Goal: Task Accomplishment & Management: Manage account settings

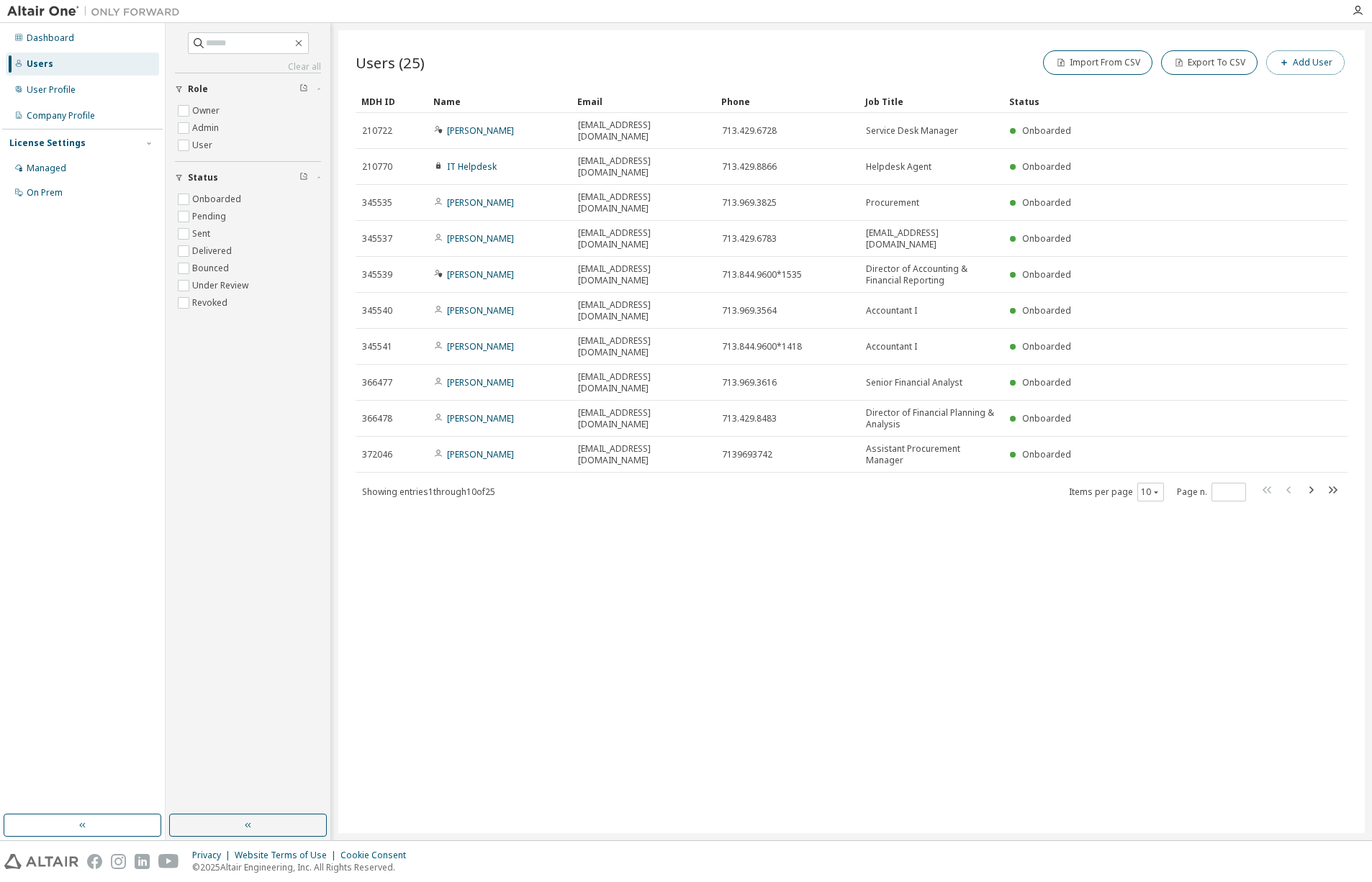
click at [1321, 61] on button "Add User" at bounding box center [1305, 62] width 79 height 25
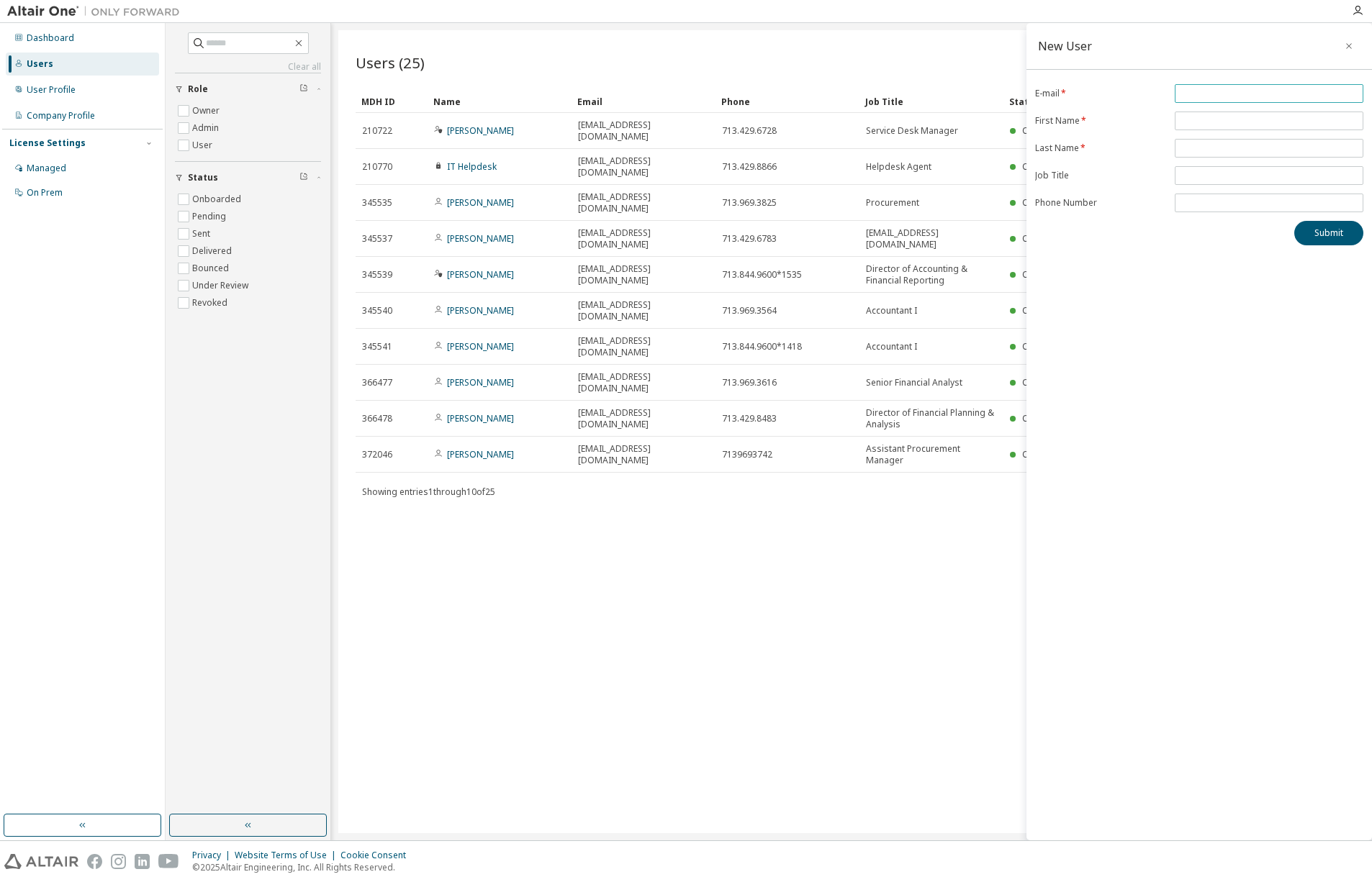
click at [1213, 102] on span at bounding box center [1269, 93] width 189 height 18
click at [1274, 98] on input "email" at bounding box center [1269, 93] width 182 height 12
type input "**********"
type input "*****"
type input "******"
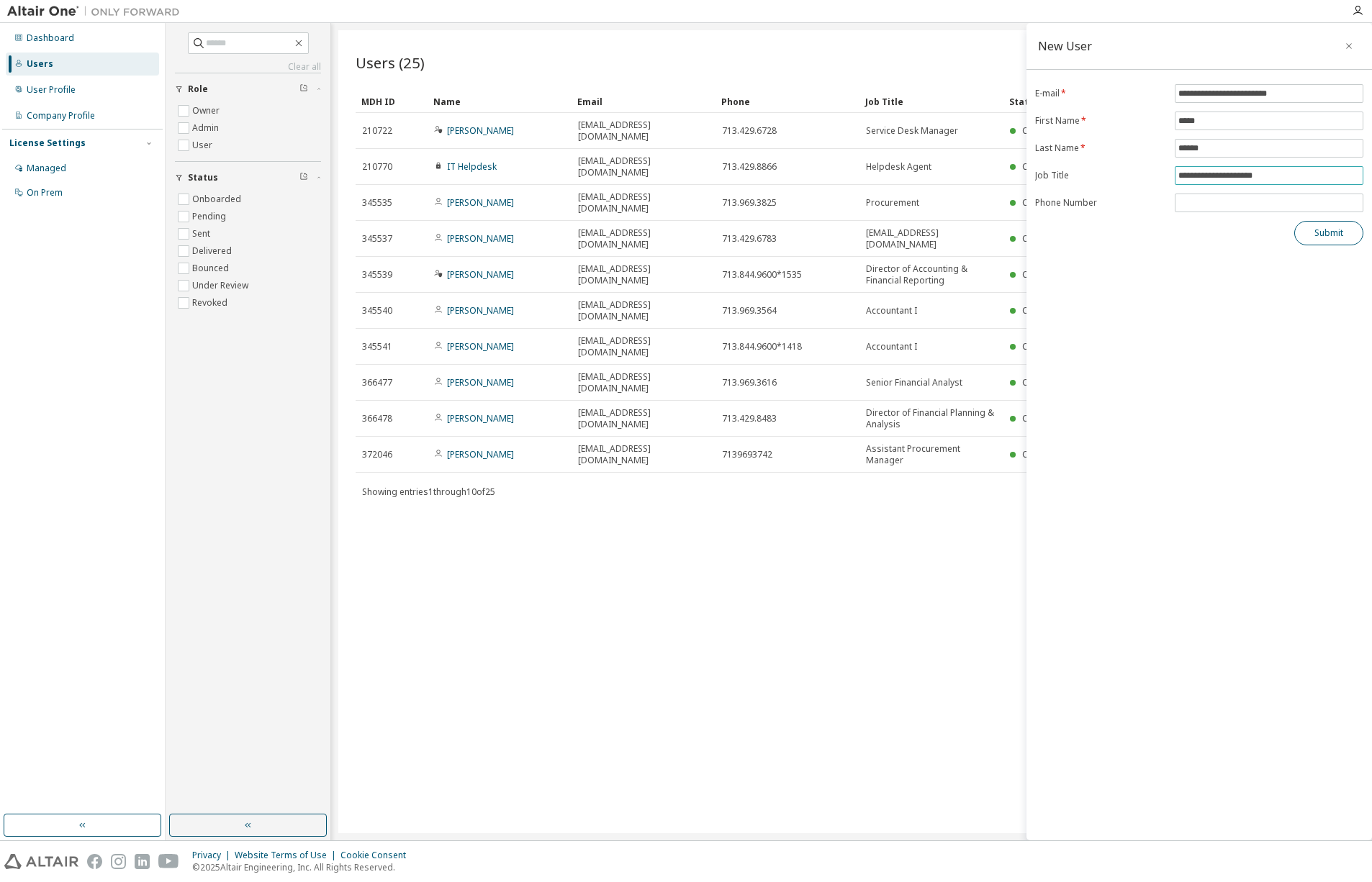
type input "**********"
click at [1330, 232] on button "Submit" at bounding box center [1329, 233] width 69 height 25
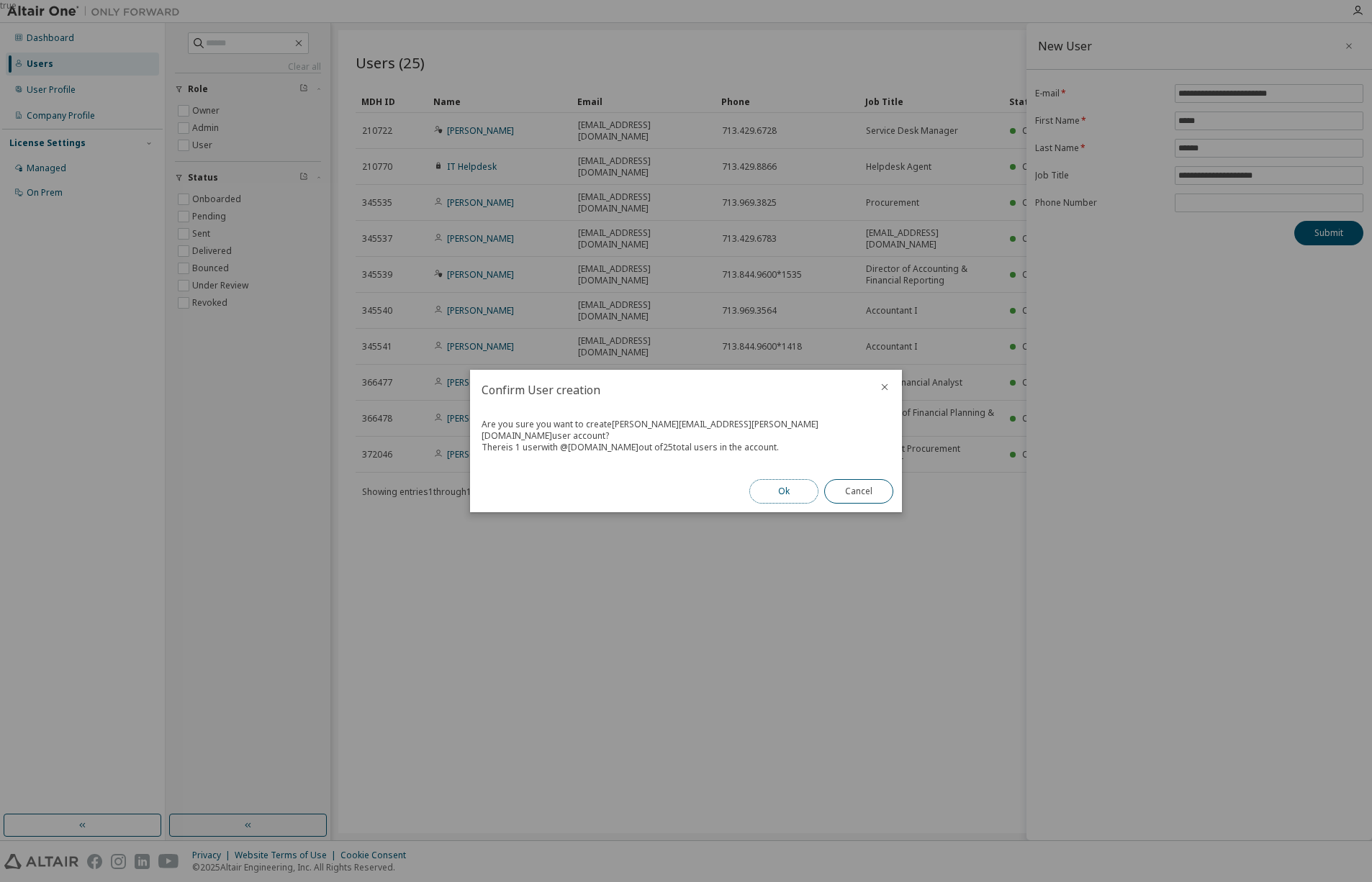
click at [798, 479] on button "Ok" at bounding box center [784, 492] width 69 height 25
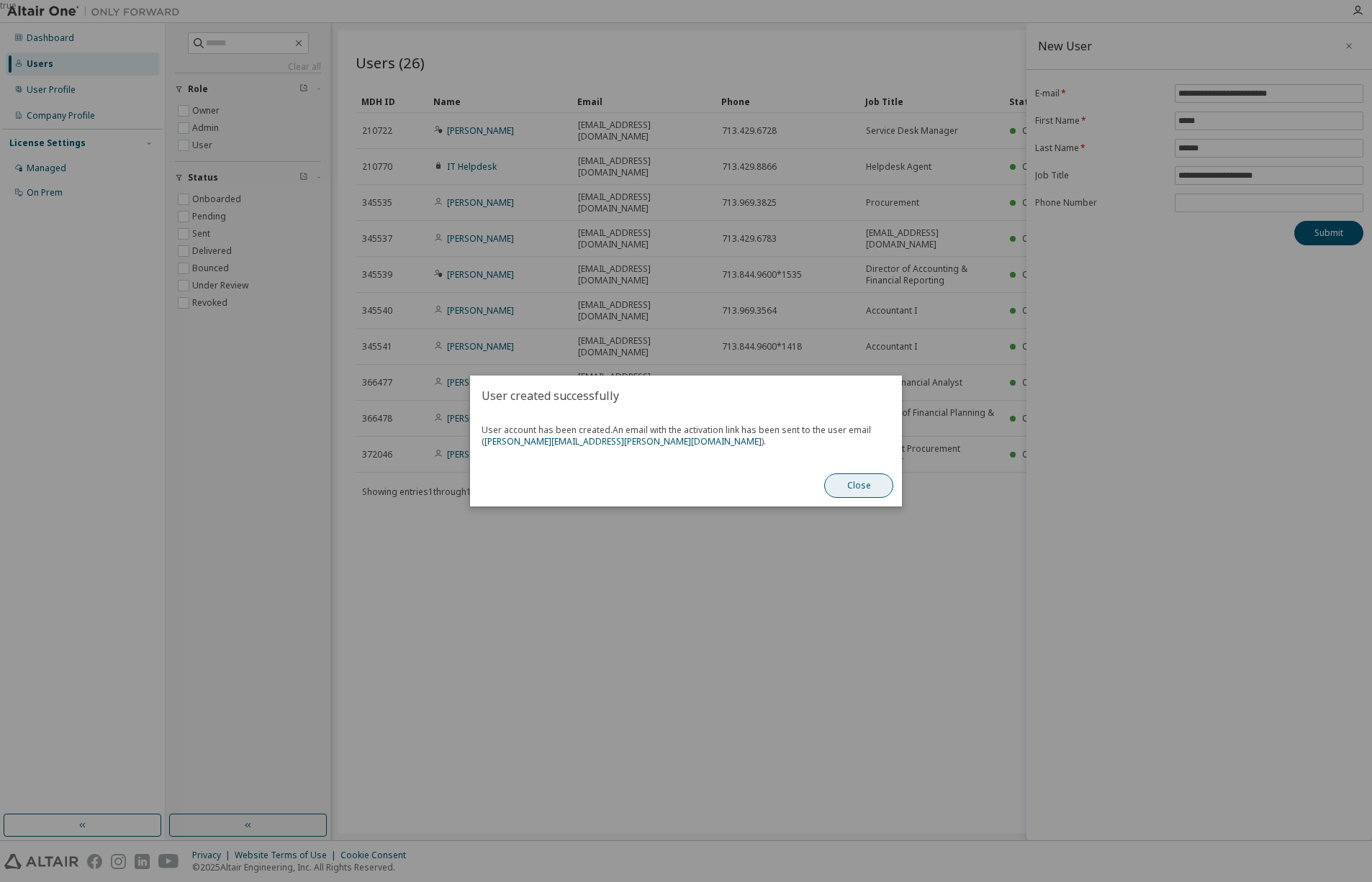
click at [872, 487] on button "Close" at bounding box center [858, 486] width 69 height 25
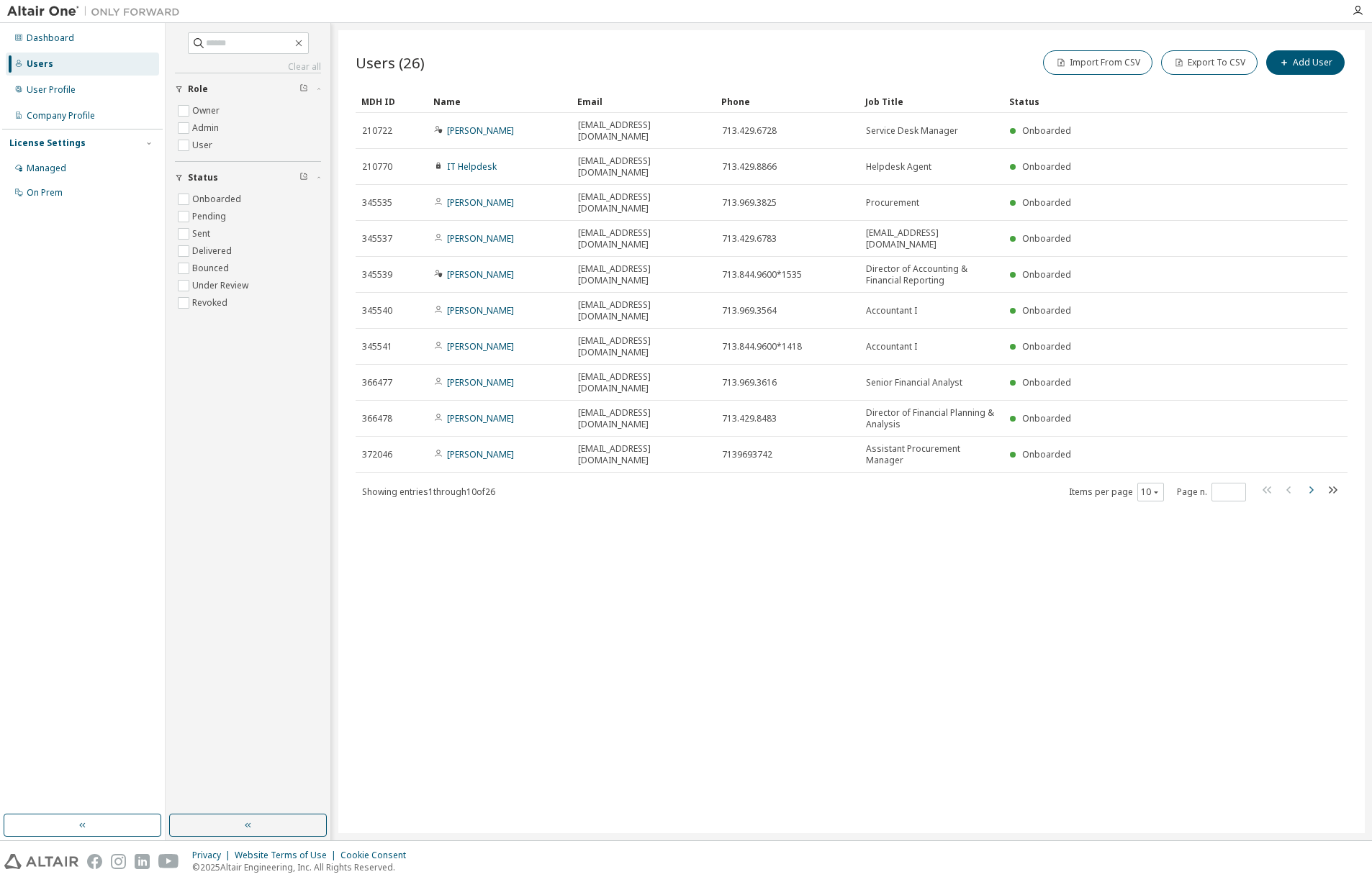
click at [1313, 481] on icon "button" at bounding box center [1310, 489] width 17 height 17
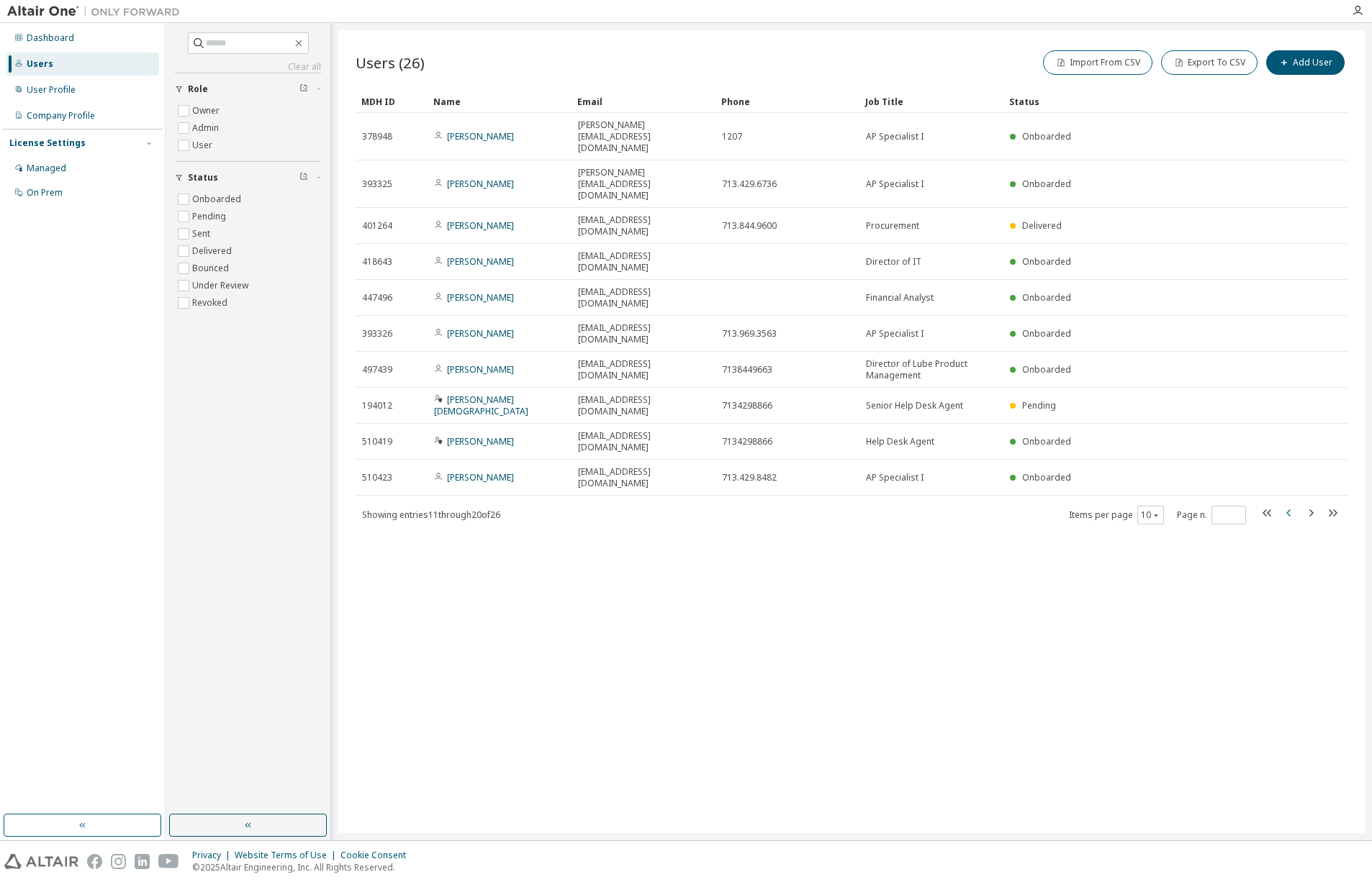
click at [1290, 504] on icon "button" at bounding box center [1289, 513] width 17 height 17
type input "*"
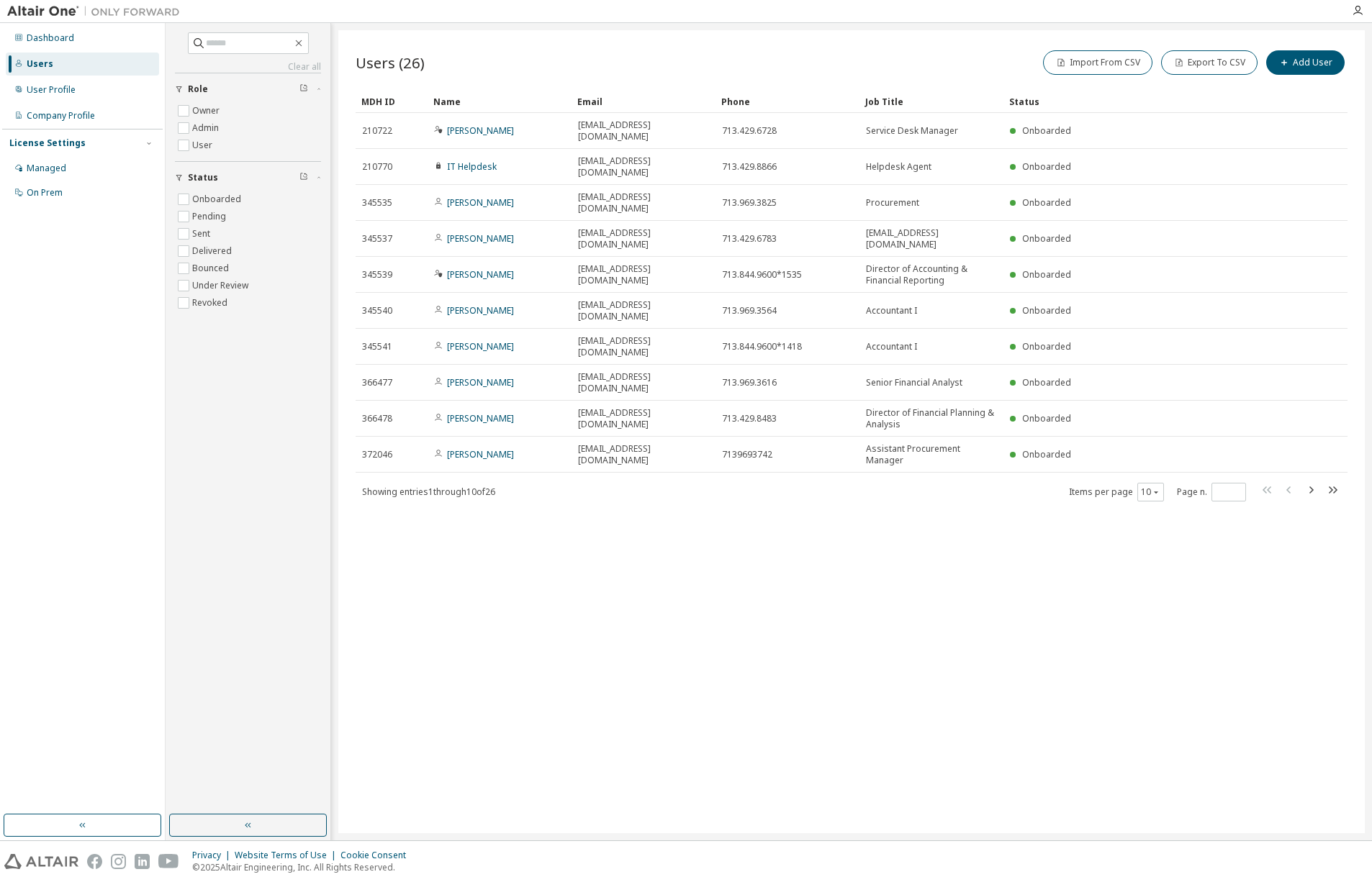
click at [535, 526] on div "Users (26) Import From CSV Export To CSV Add User Clear Load Save Save As Field…" at bounding box center [851, 431] width 1026 height 803
click at [1310, 486] on icon "button" at bounding box center [1311, 489] width 5 height 7
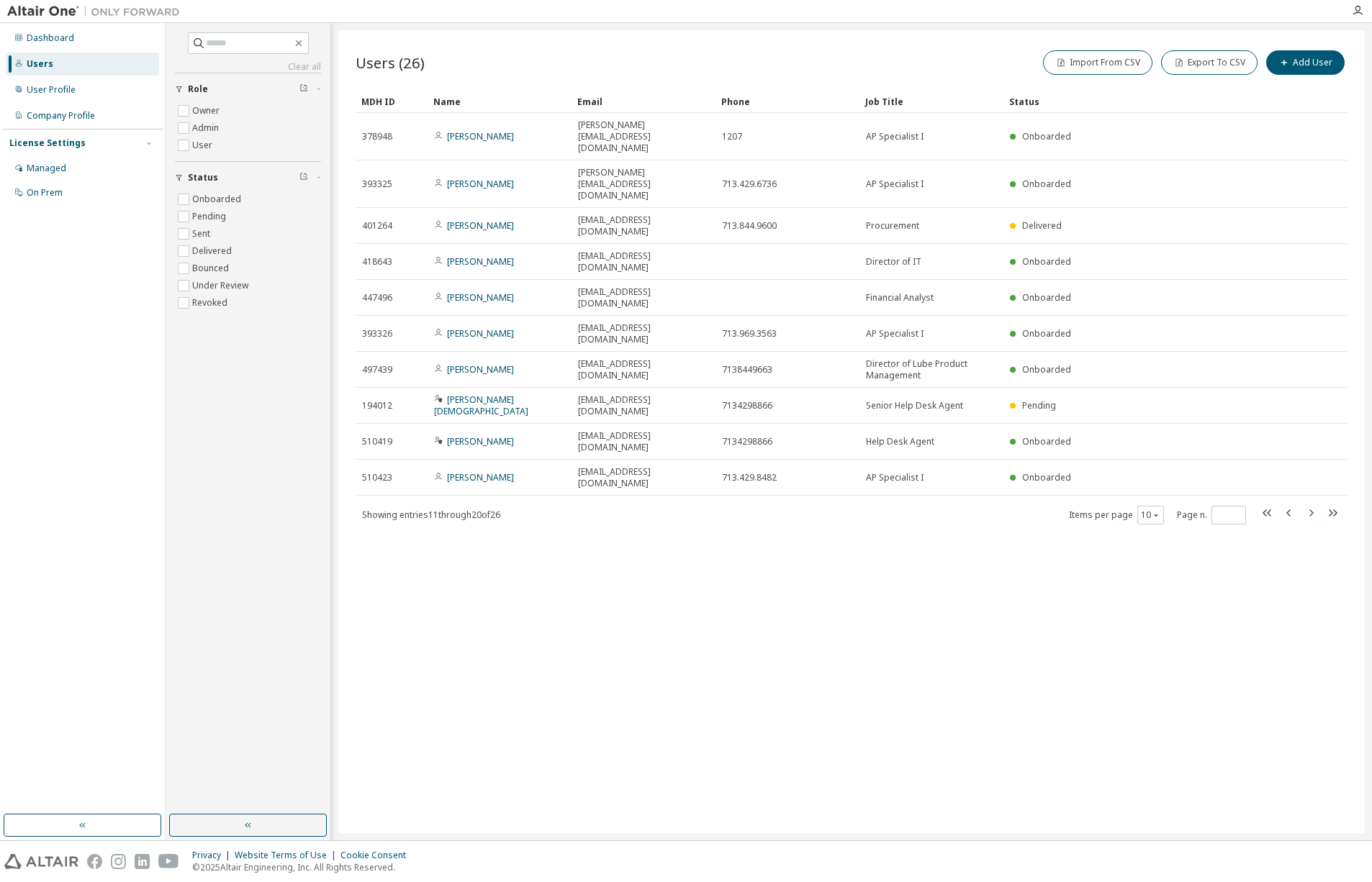
click at [1310, 504] on icon "button" at bounding box center [1310, 513] width 17 height 17
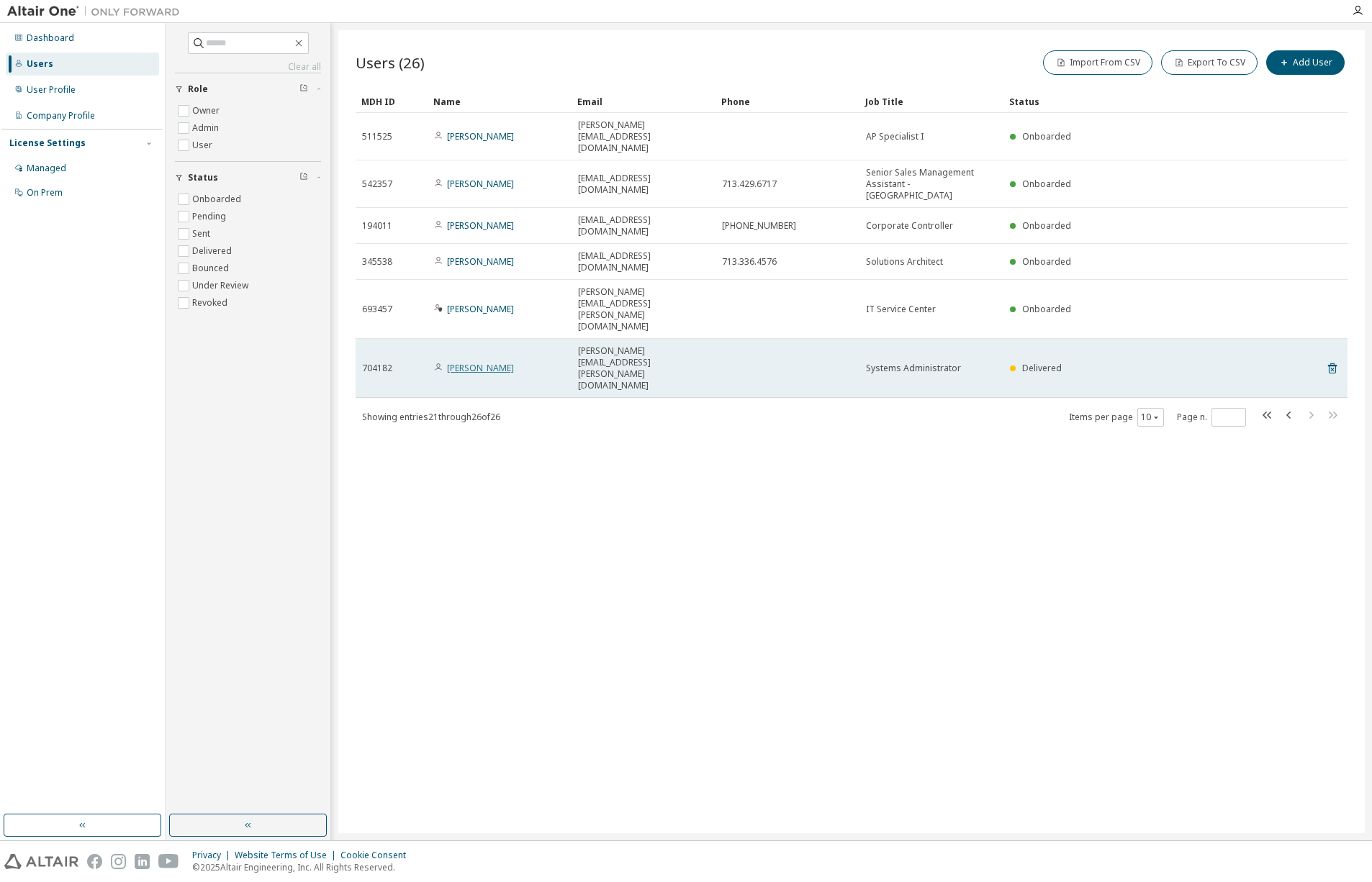
click at [480, 362] on link "[PERSON_NAME]" at bounding box center [480, 368] width 67 height 12
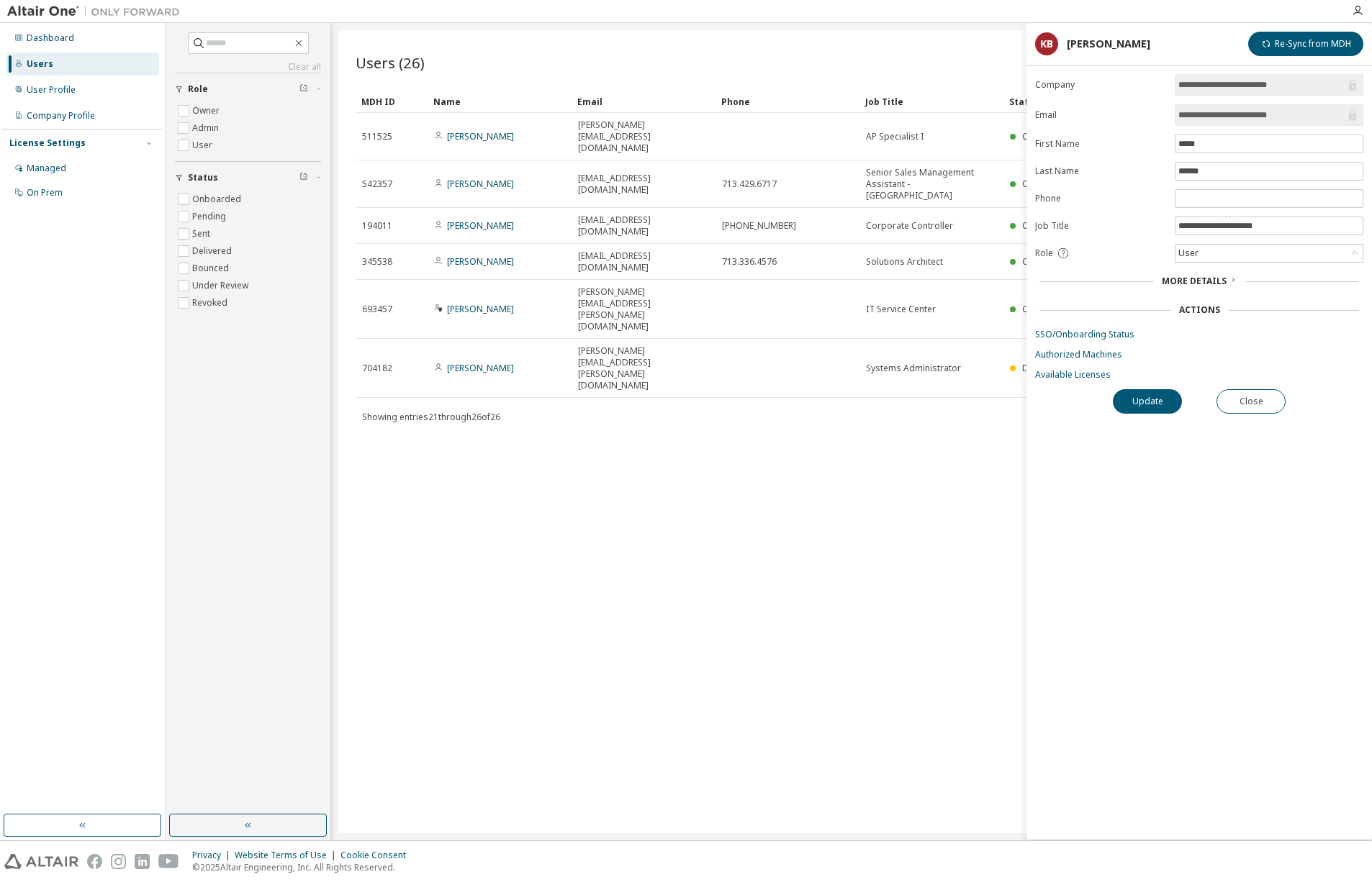
click at [1234, 275] on div "More Details" at bounding box center [1199, 281] width 328 height 20
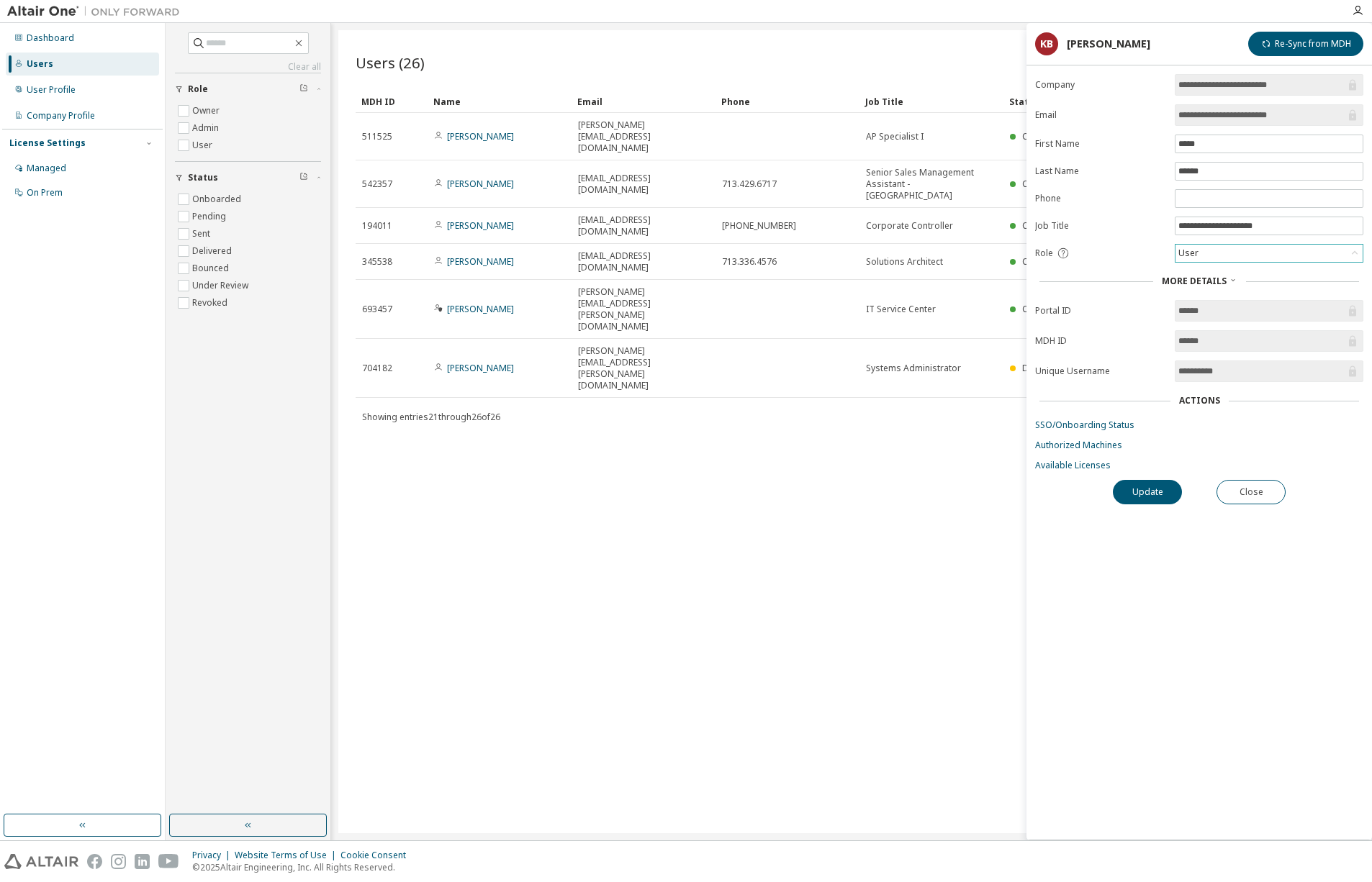
click at [1309, 252] on div "User" at bounding box center [1268, 253] width 187 height 17
click at [1209, 276] on li "Admin" at bounding box center [1267, 272] width 184 height 18
click at [1236, 252] on div "Admin" at bounding box center [1268, 253] width 187 height 17
click at [1152, 492] on button "Update" at bounding box center [1147, 492] width 69 height 25
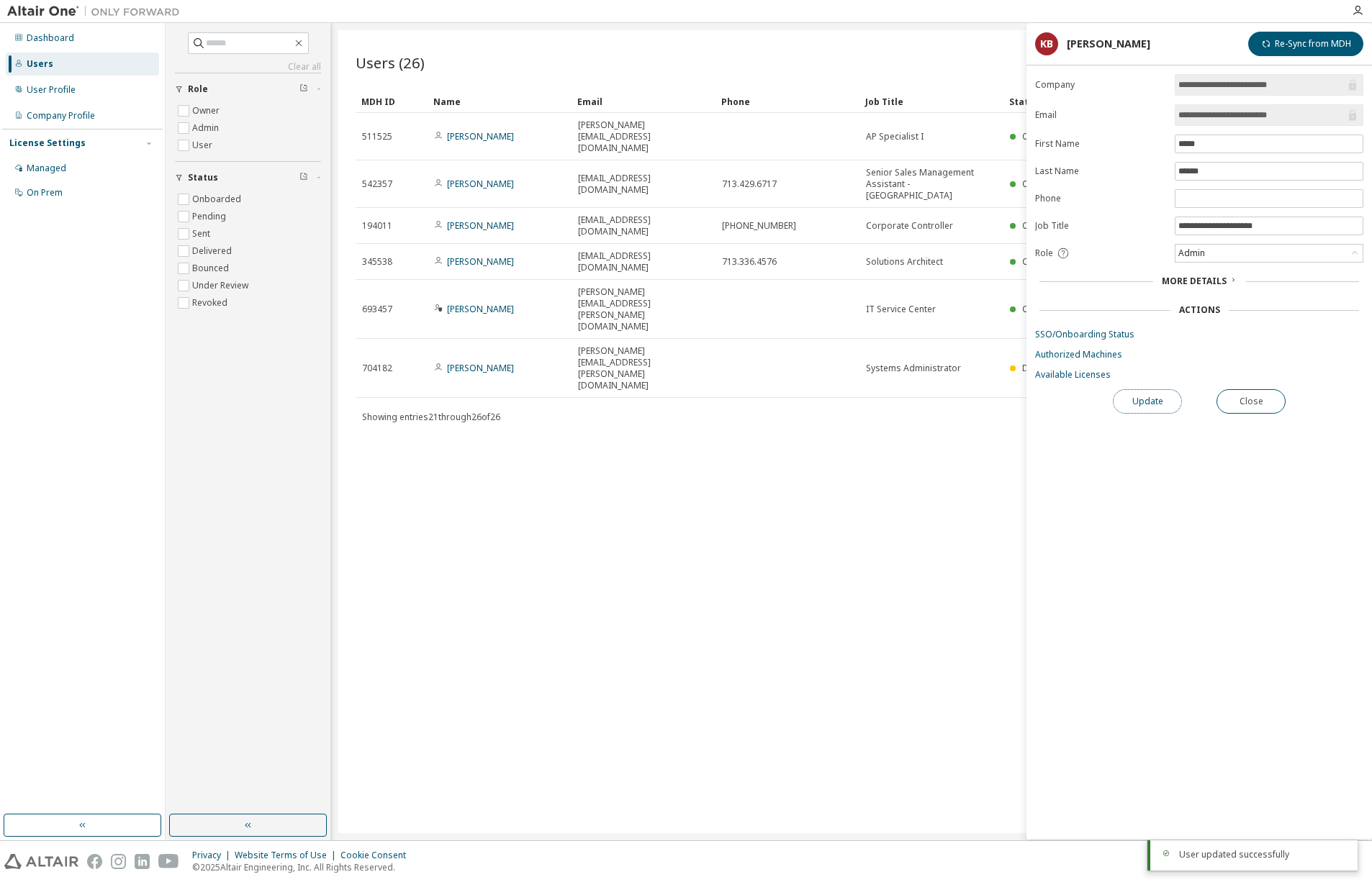
click at [1154, 401] on button "Update" at bounding box center [1147, 402] width 69 height 25
click at [1262, 404] on button "Close" at bounding box center [1251, 402] width 69 height 25
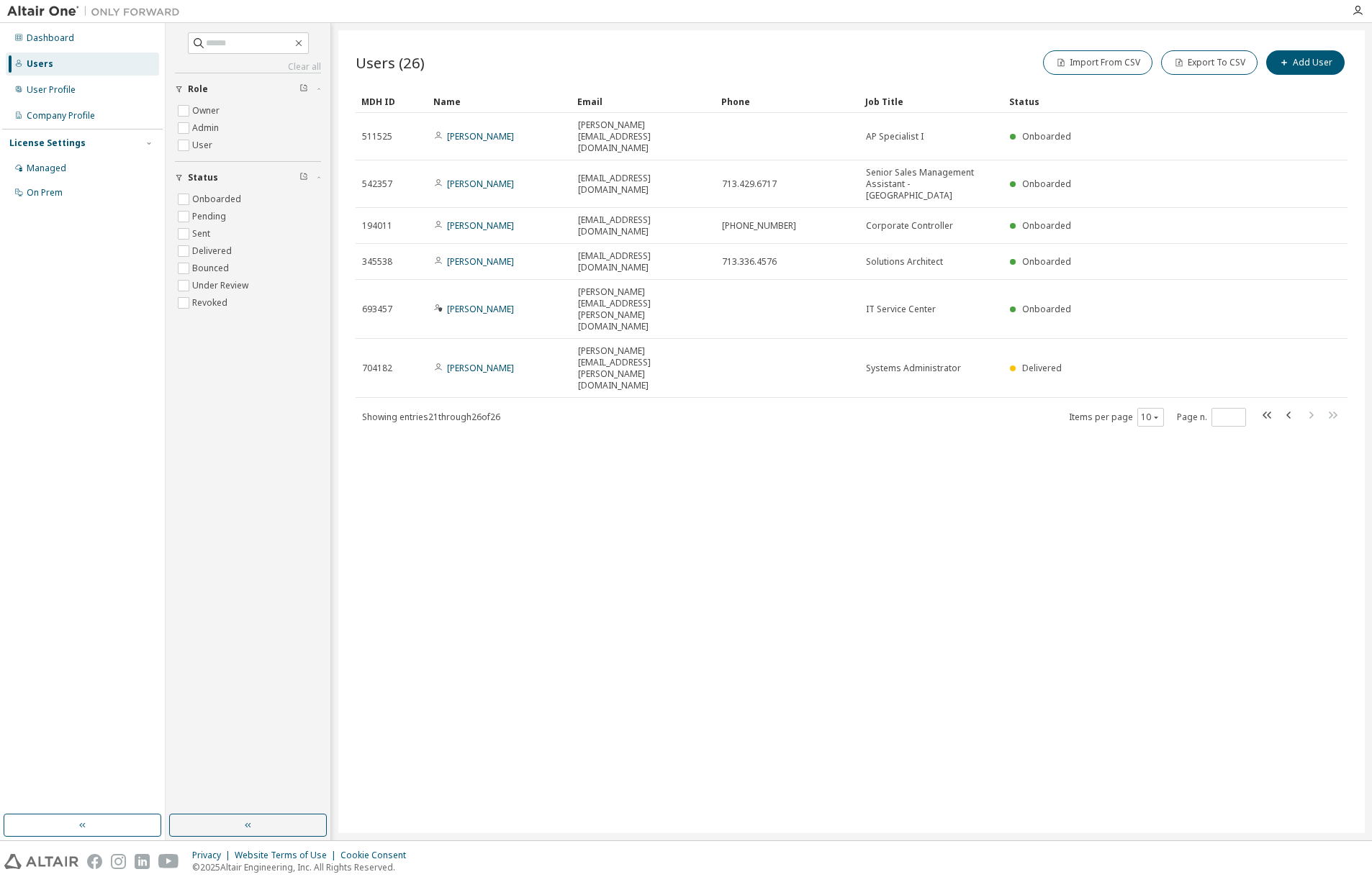
click at [522, 439] on div "Users (26) Import From CSV Export To CSV Add User Clear Load Save Save As Field…" at bounding box center [851, 431] width 1026 height 803
click at [1263, 412] on icon "button" at bounding box center [1267, 415] width 8 height 7
type input "*"
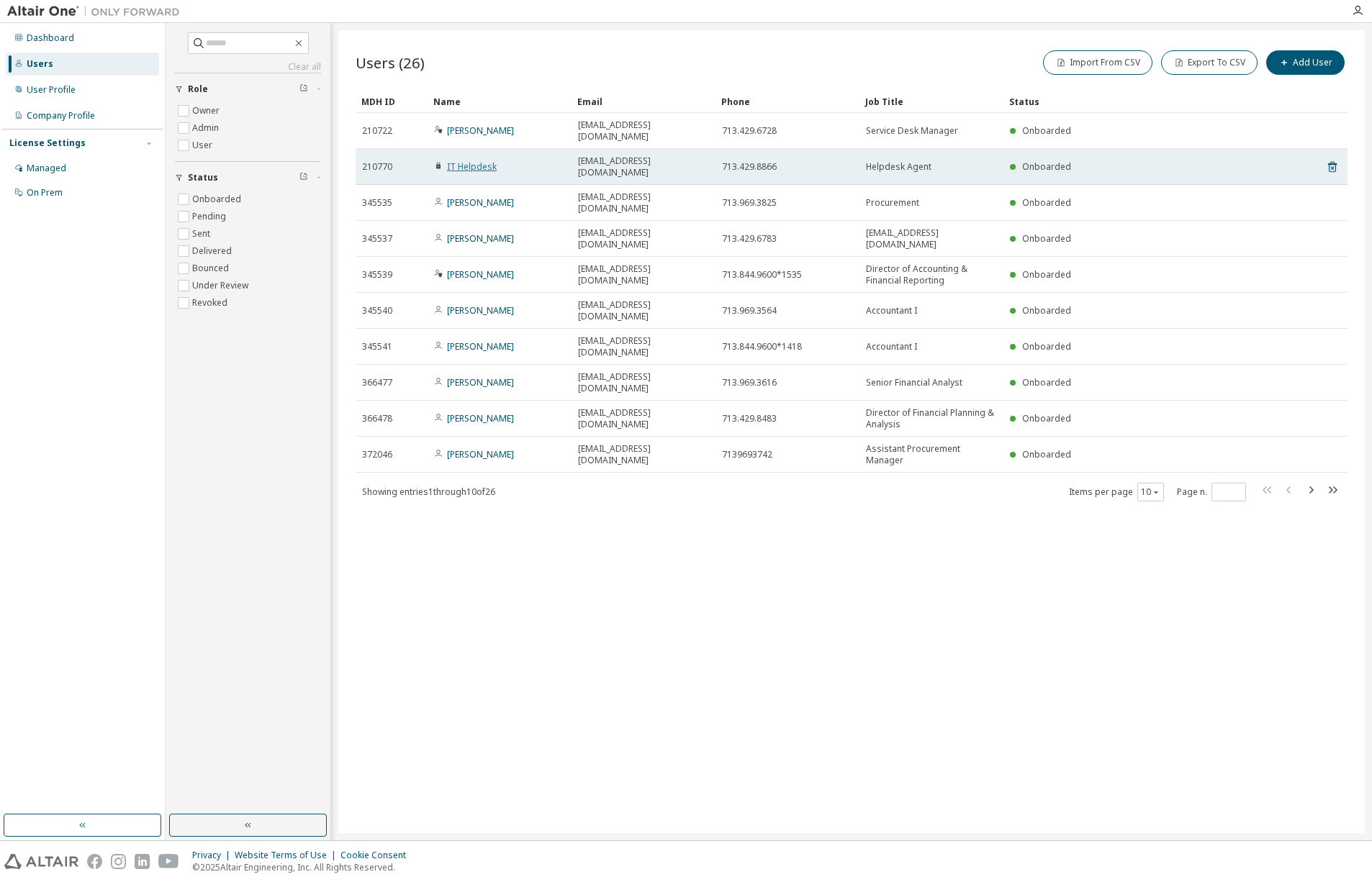
click at [476, 160] on link "IT Helpdesk" at bounding box center [471, 166] width 49 height 12
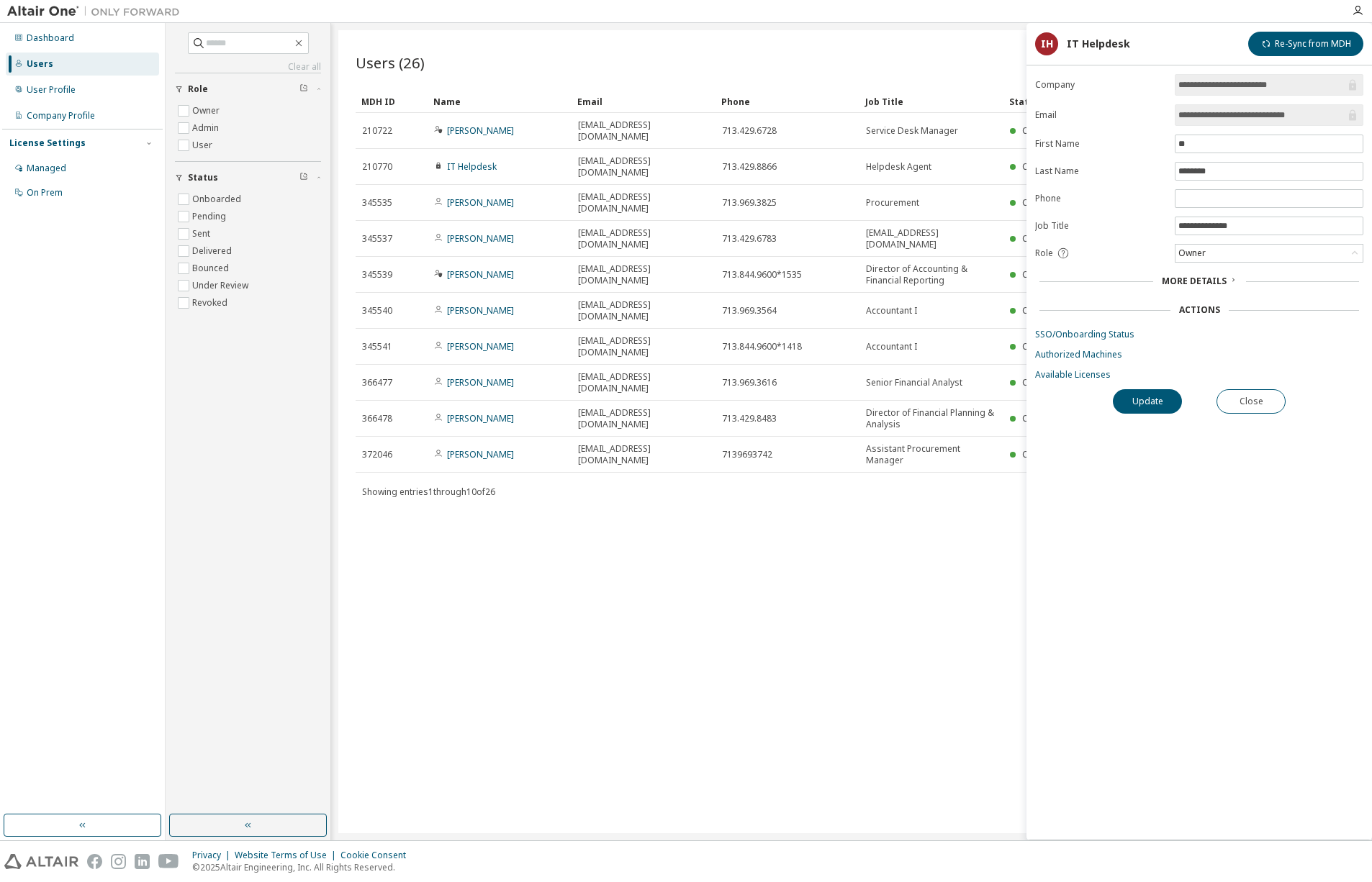
click at [1060, 251] on icon at bounding box center [1062, 253] width 13 height 13
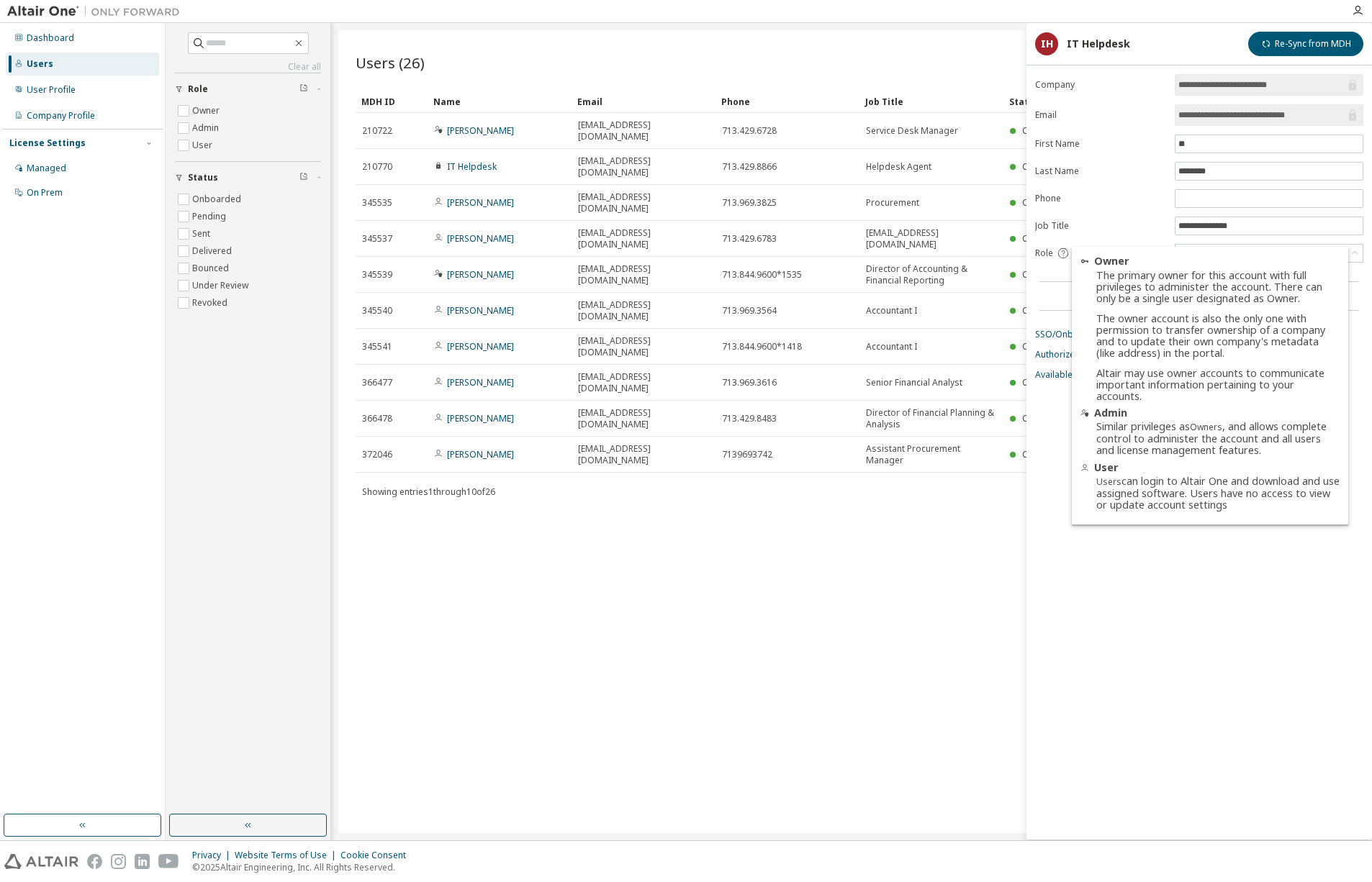
drag, startPoint x: 1170, startPoint y: 502, endPoint x: 1260, endPoint y: 512, distance: 90.6
click at [1260, 512] on div "Owner The primary owner for this account with full privileges to administer the…" at bounding box center [1210, 386] width 276 height 278
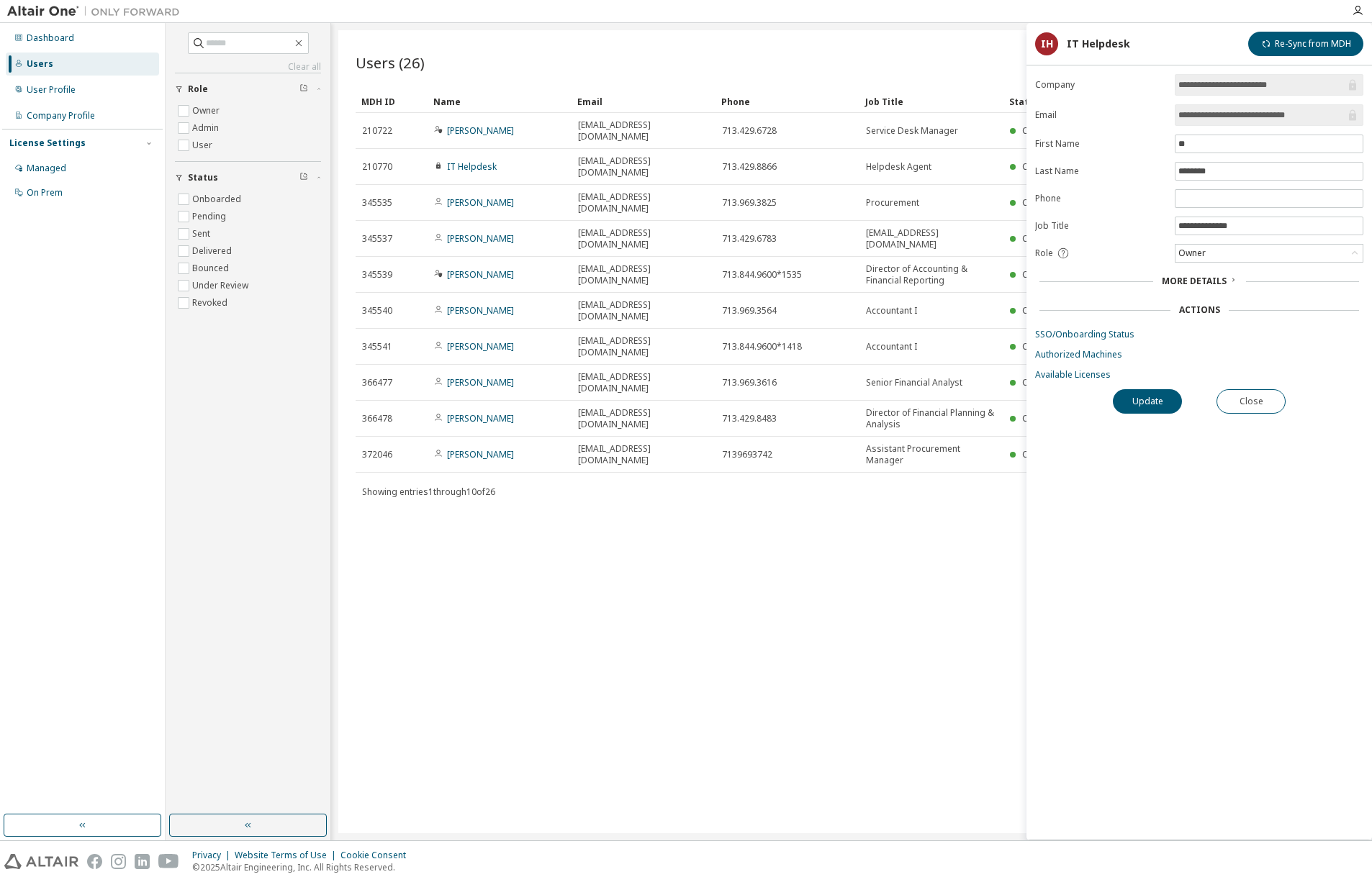
click at [1064, 252] on icon at bounding box center [1062, 252] width 10 height 10
click at [1047, 423] on div "**********" at bounding box center [1199, 456] width 346 height 766
click at [1064, 247] on icon at bounding box center [1062, 253] width 13 height 13
click at [1259, 409] on button "Close" at bounding box center [1251, 402] width 69 height 25
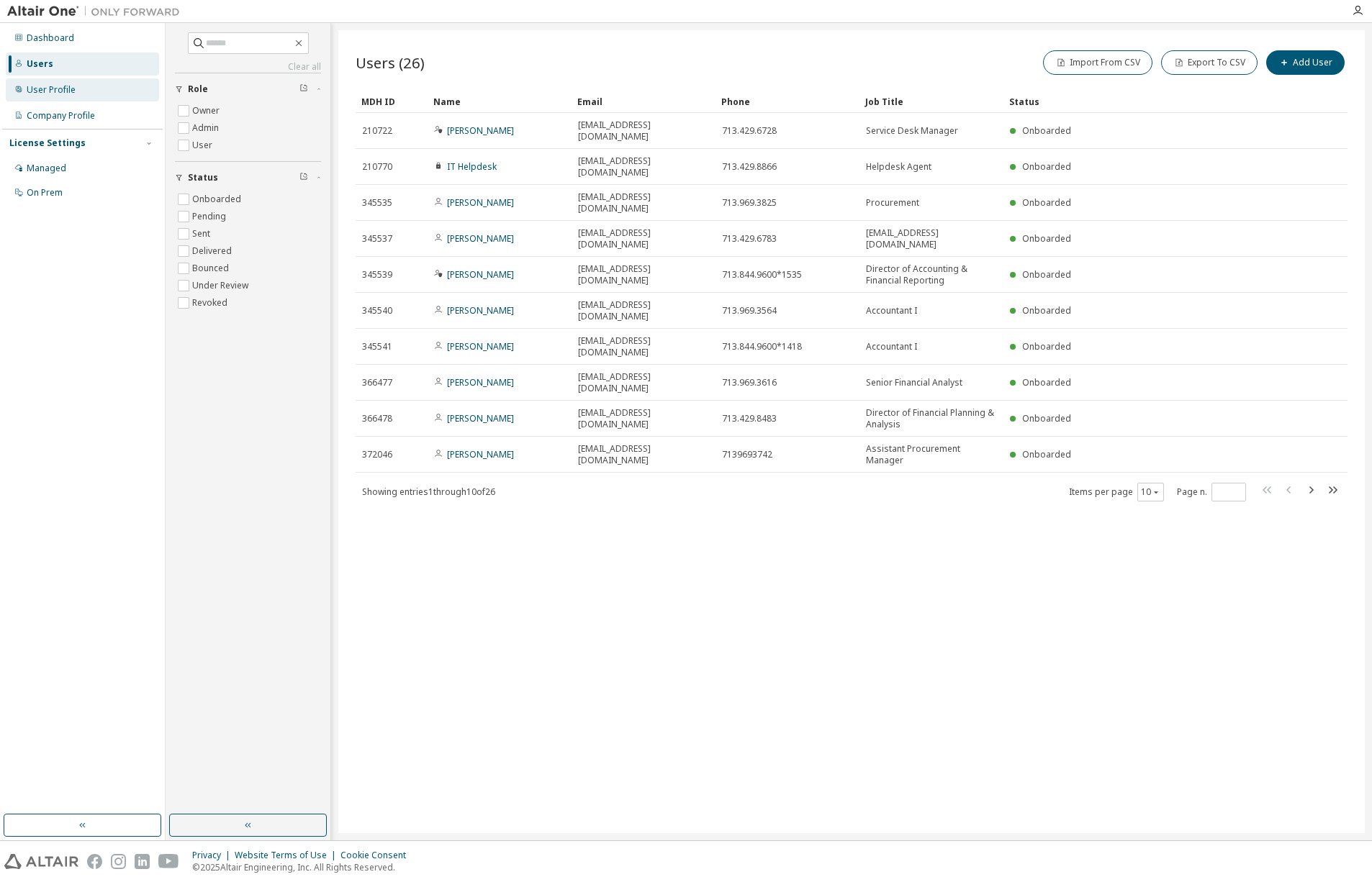
click at [58, 94] on div "User Profile" at bounding box center [52, 89] width 49 height 12
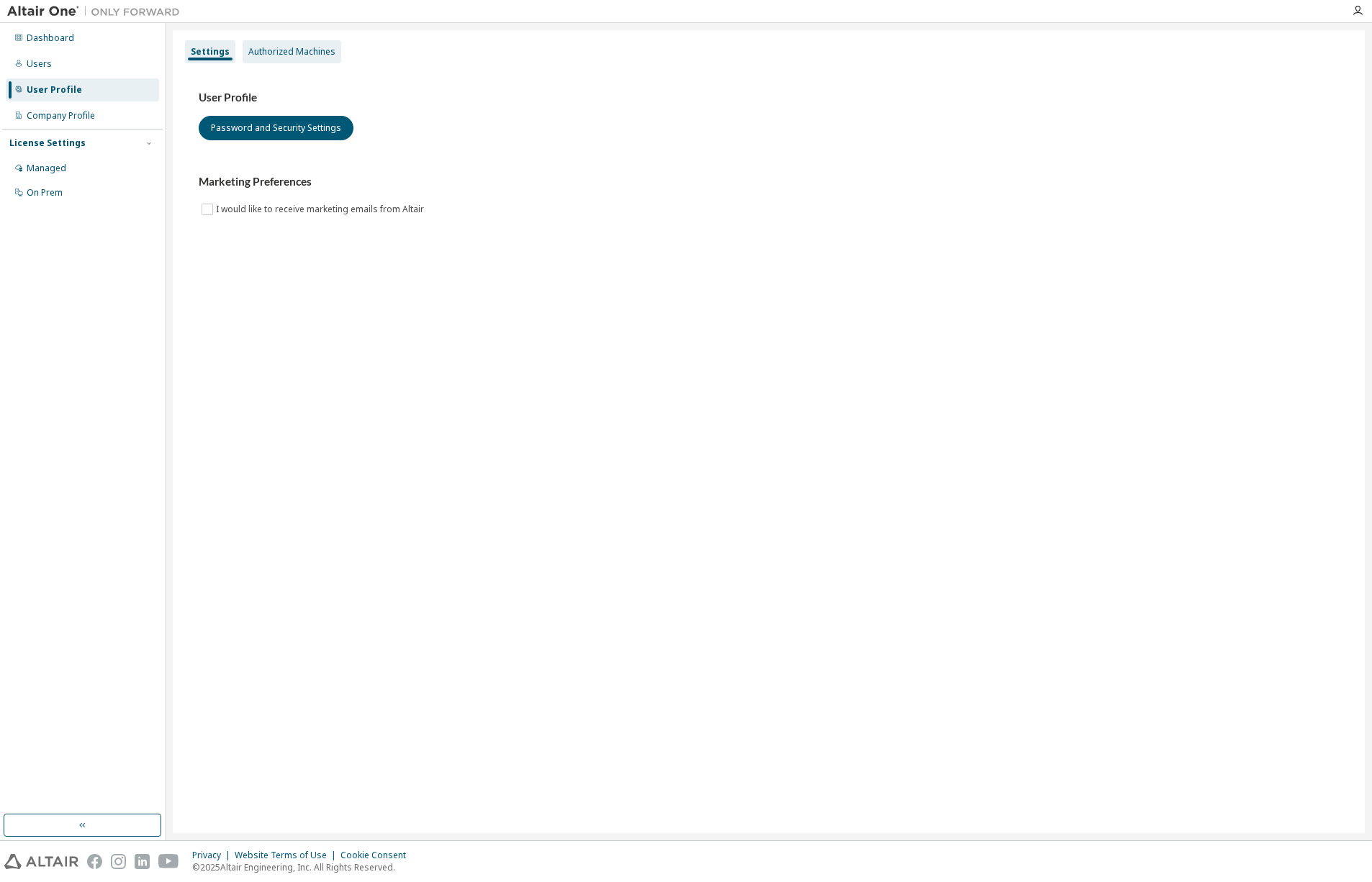
click at [293, 53] on div "Authorized Machines" at bounding box center [291, 52] width 87 height 12
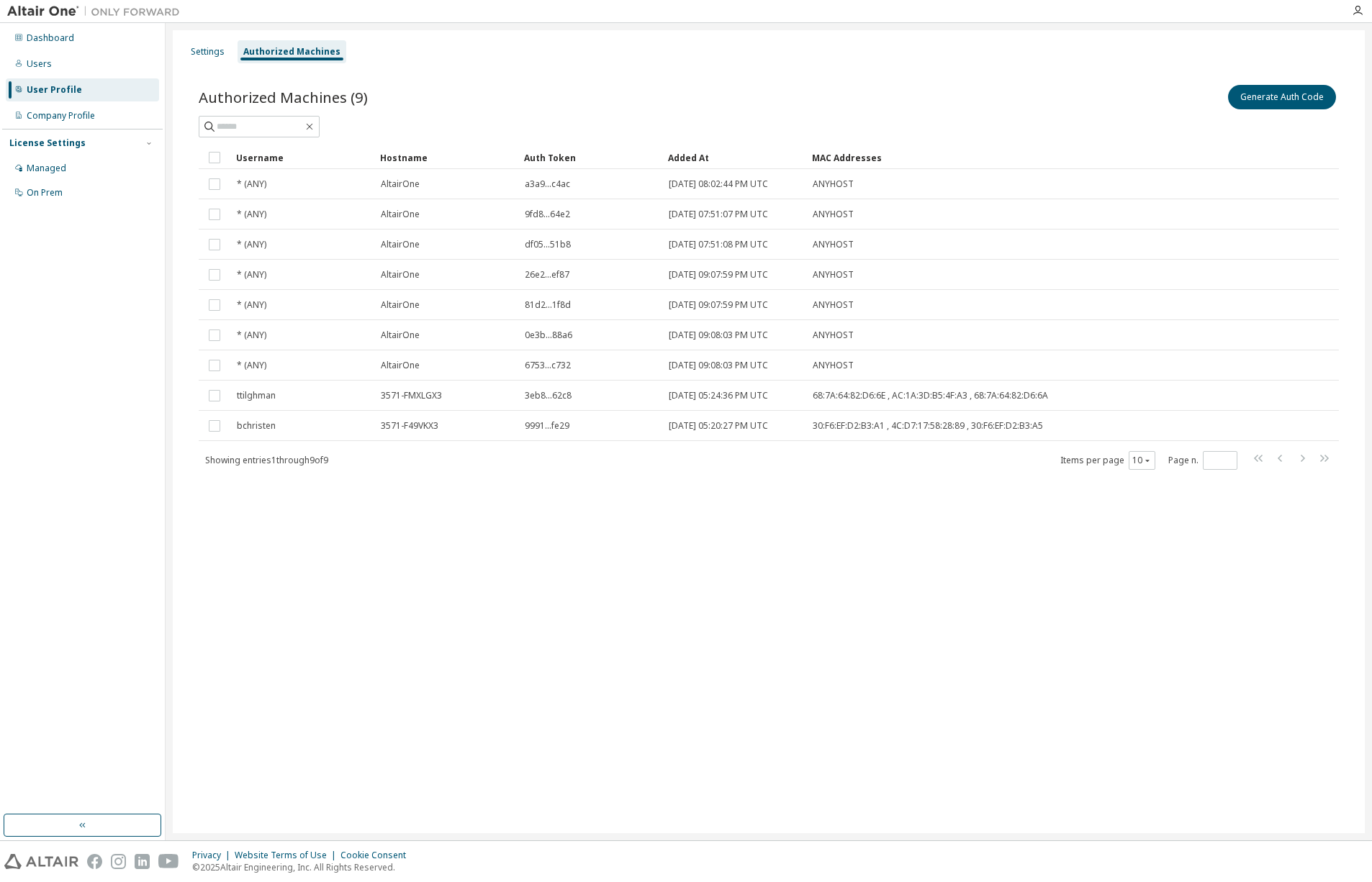
click at [731, 573] on div "Settings Authorized Machines Authorized Machines (9) Generate Auth Code Clear L…" at bounding box center [768, 431] width 1192 height 803
click at [1257, 89] on button "Generate Auth Code" at bounding box center [1282, 97] width 108 height 25
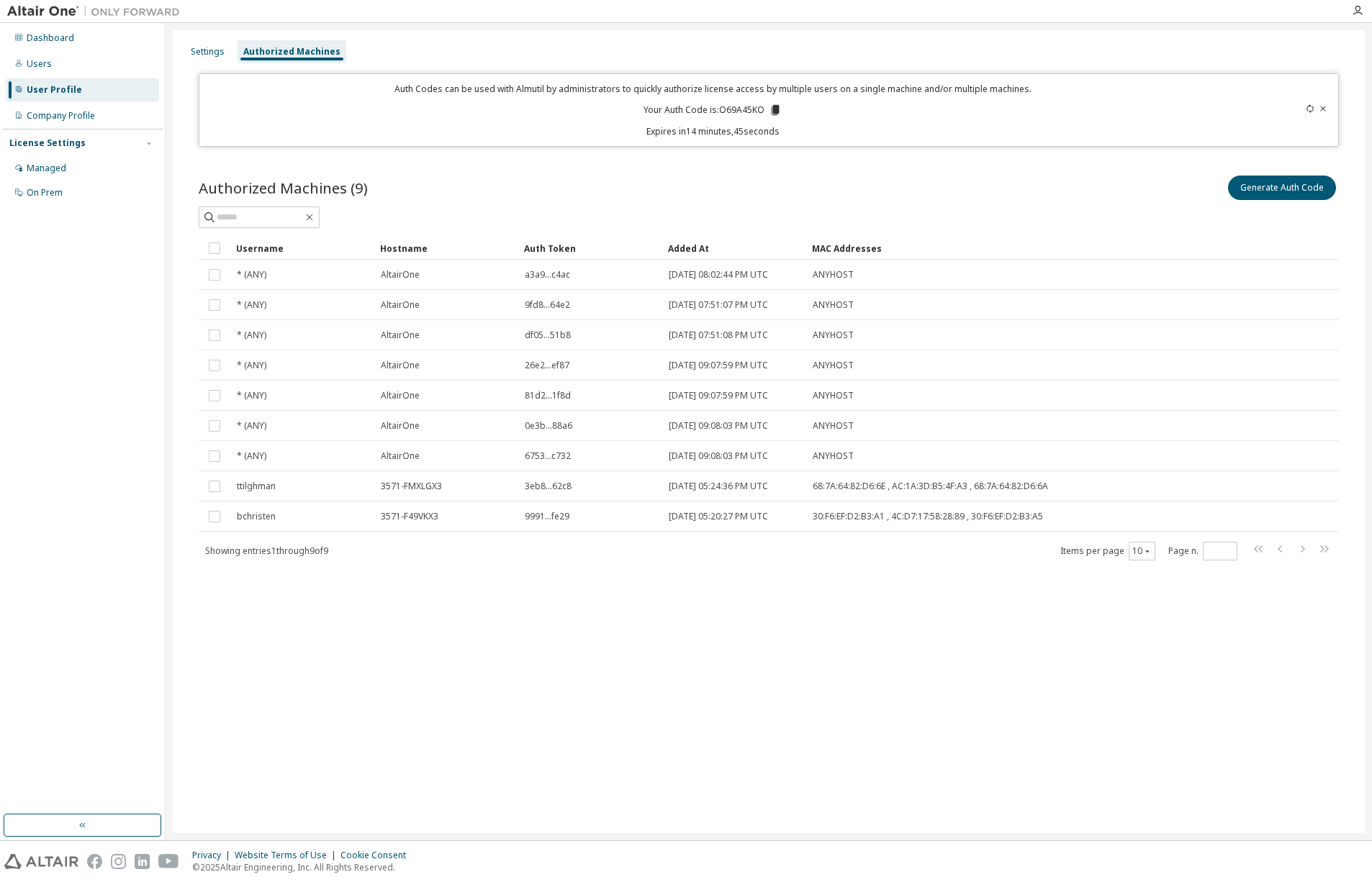
click at [976, 213] on div at bounding box center [768, 217] width 1140 height 22
click at [1013, 202] on div "Generate Auth Code" at bounding box center [1053, 187] width 570 height 30
click at [1110, 198] on div "Generate Auth Code" at bounding box center [1053, 187] width 570 height 30
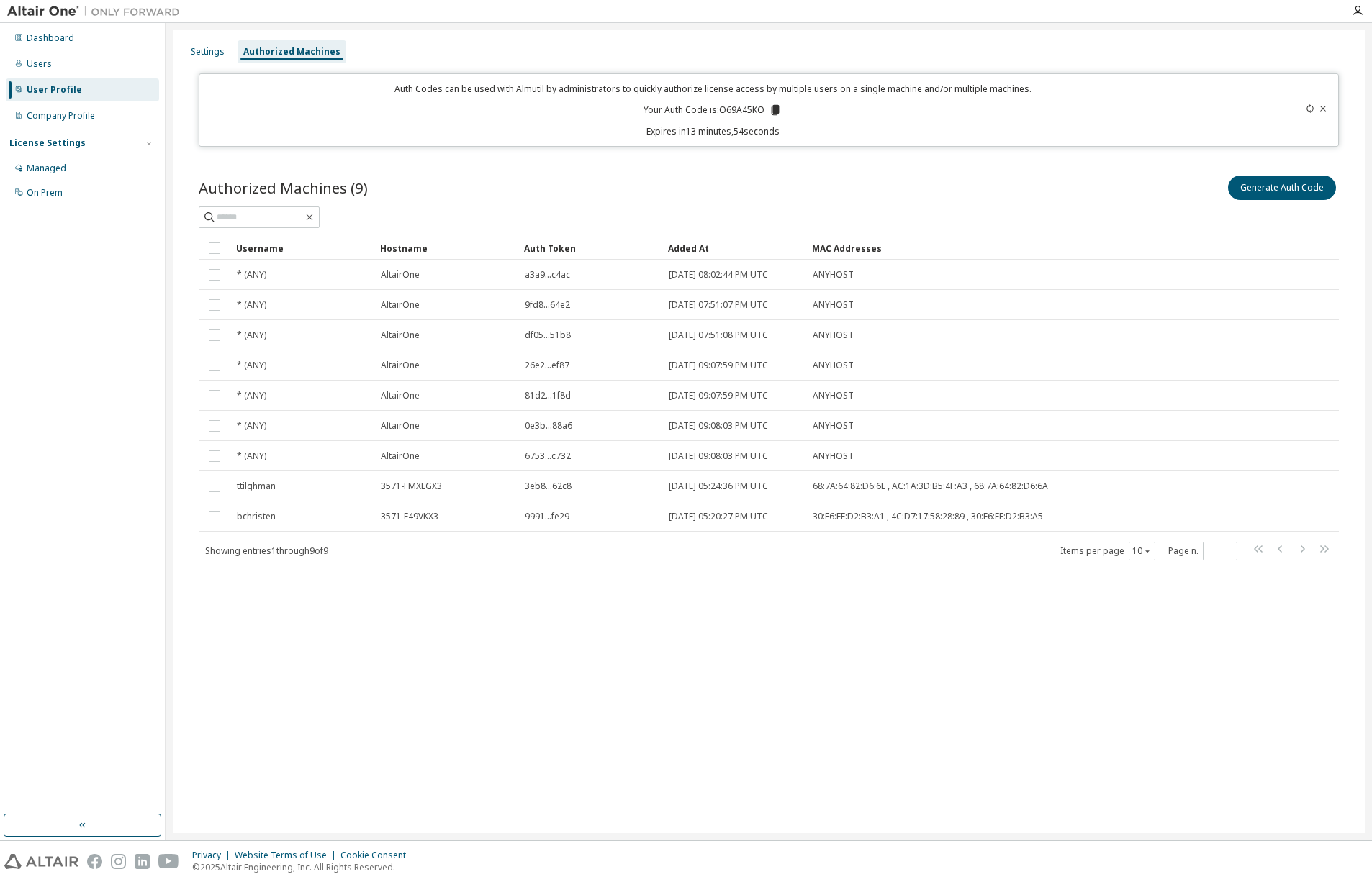
click at [530, 188] on div "Authorized Machines (9) Generate Auth Code" at bounding box center [768, 187] width 1140 height 30
click at [526, 177] on div "Authorized Machines (9) Generate Auth Code" at bounding box center [768, 187] width 1140 height 30
click at [1354, 12] on icon "button" at bounding box center [1357, 11] width 12 height 12
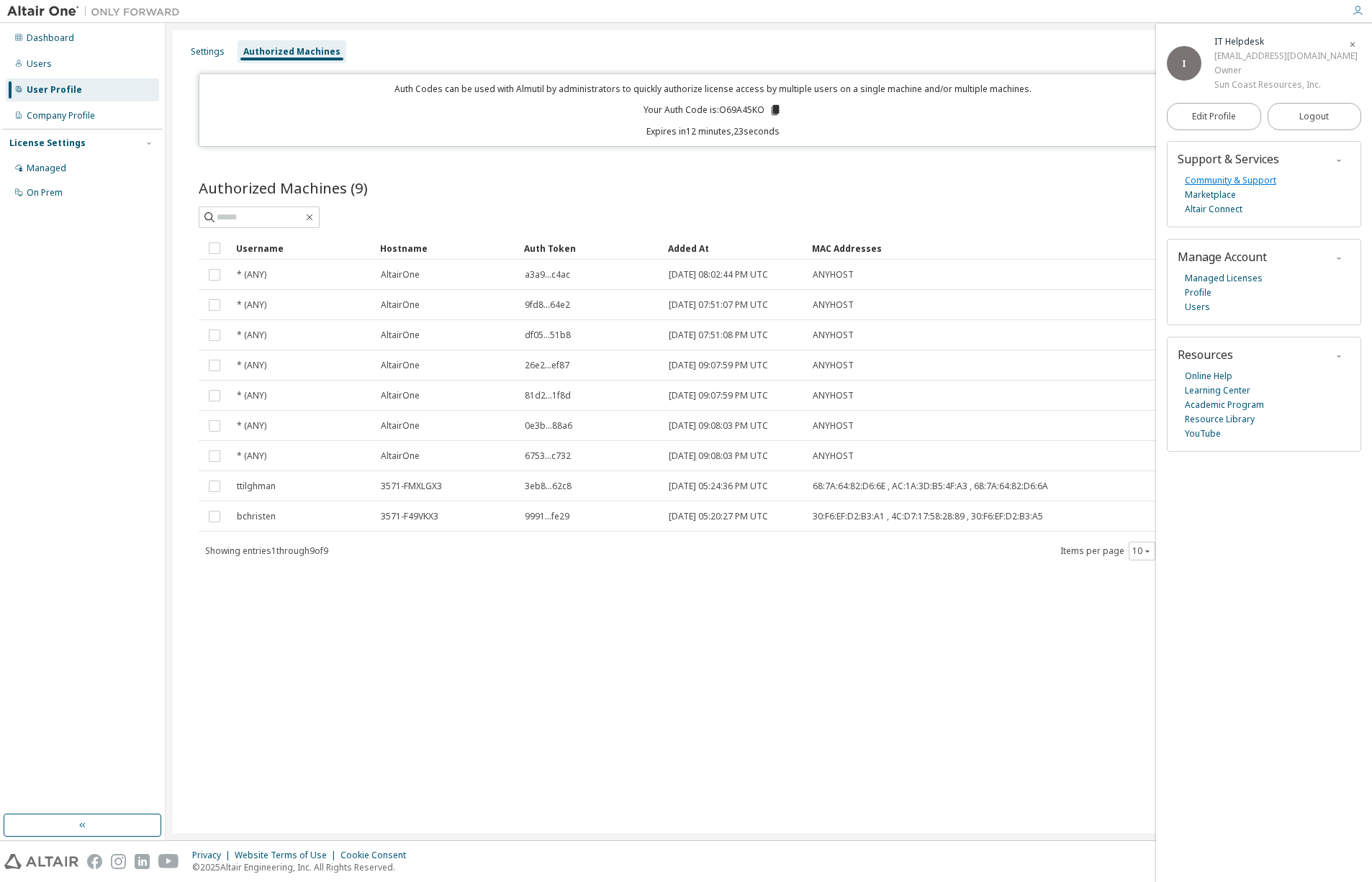
click at [1248, 182] on link "Community & Support" at bounding box center [1230, 180] width 92 height 15
click at [65, 39] on div "Dashboard" at bounding box center [51, 38] width 48 height 12
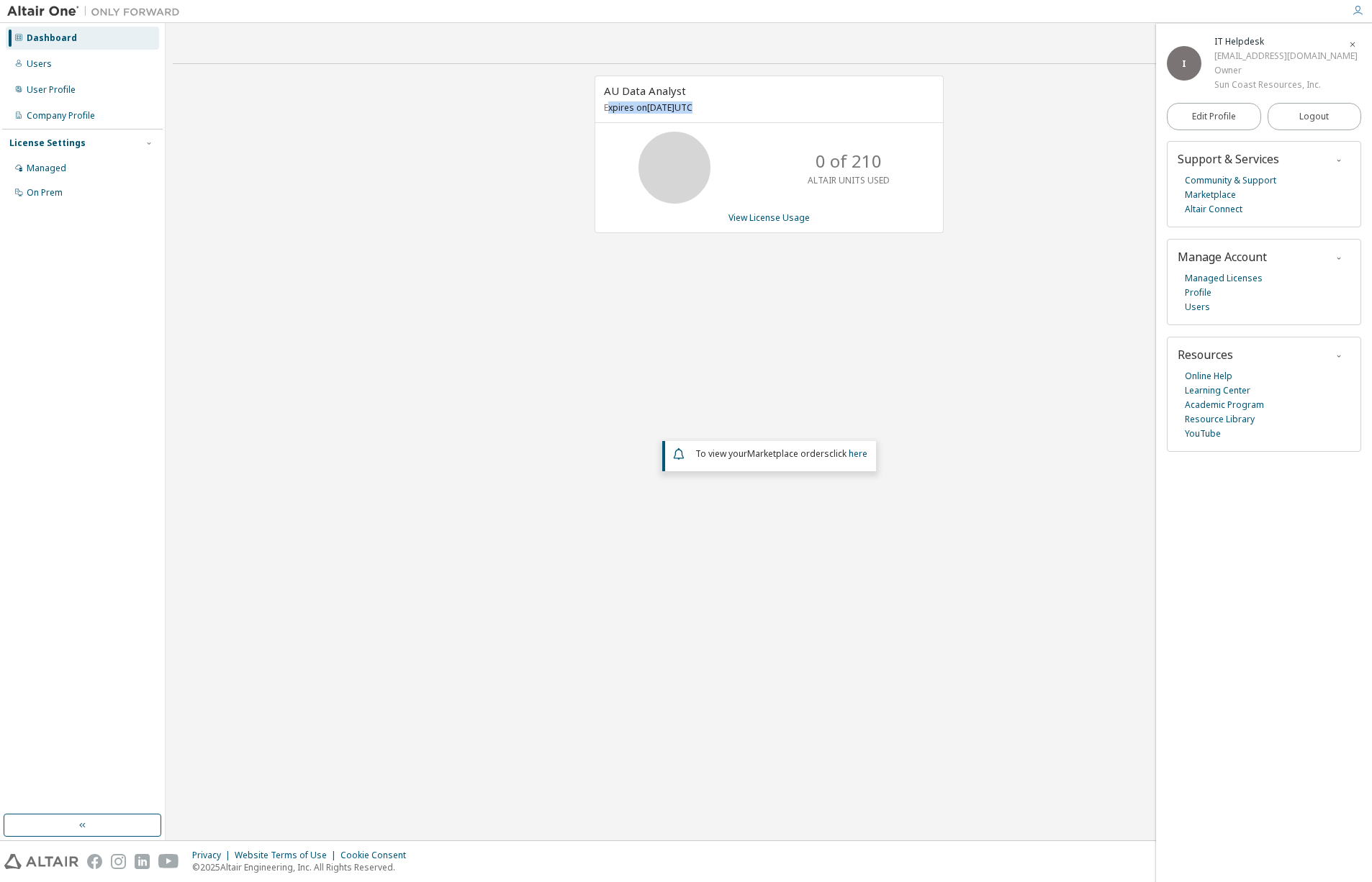
drag, startPoint x: 609, startPoint y: 107, endPoint x: 733, endPoint y: 111, distance: 124.1
click at [733, 111] on p "Expires on [DATE] UTC" at bounding box center [767, 108] width 326 height 12
drag, startPoint x: 733, startPoint y: 111, endPoint x: 750, endPoint y: 112, distance: 17.0
click at [750, 112] on p "Expires on [DATE] UTC" at bounding box center [767, 108] width 326 height 12
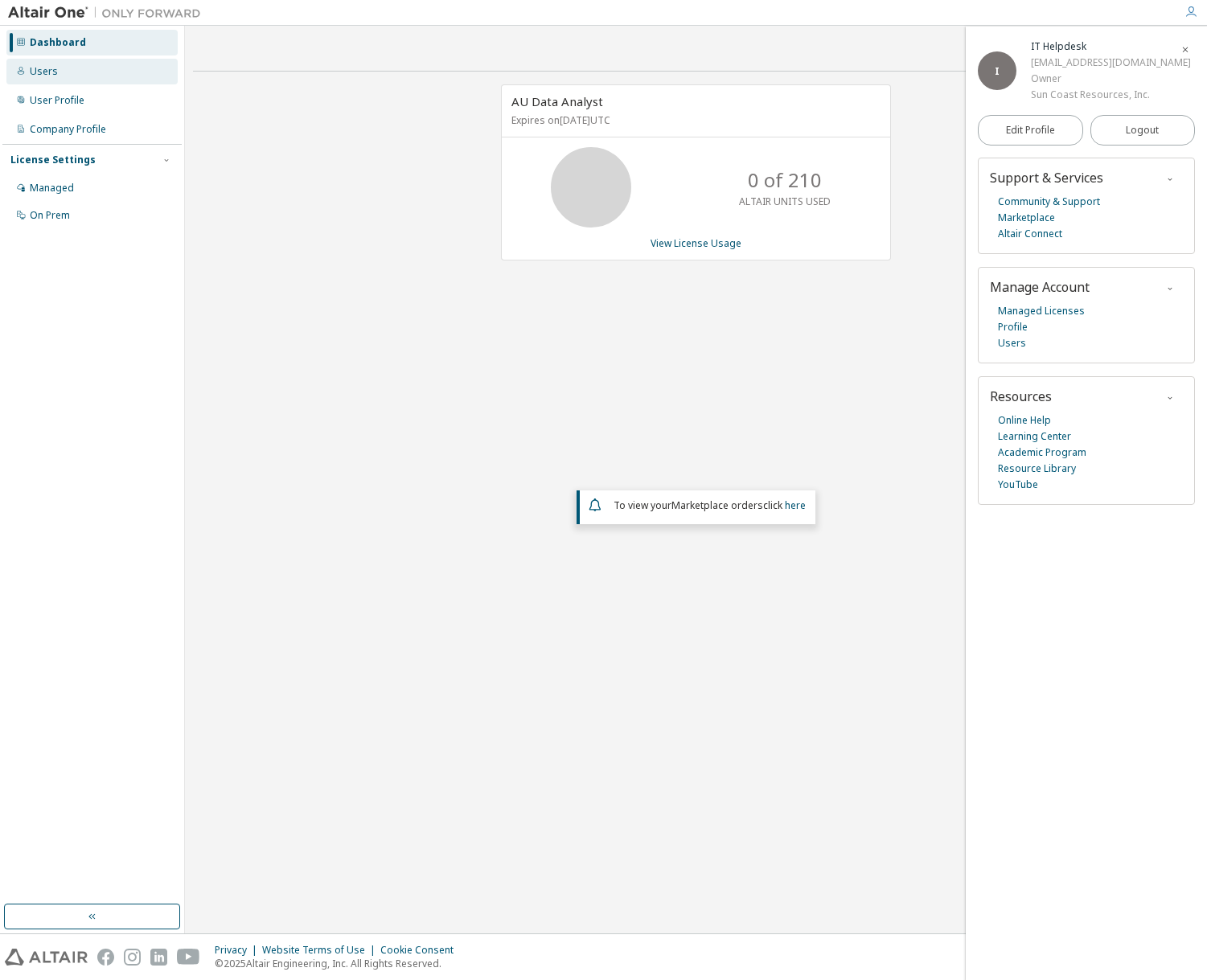
click at [63, 76] on div "Users" at bounding box center [91, 71] width 171 height 26
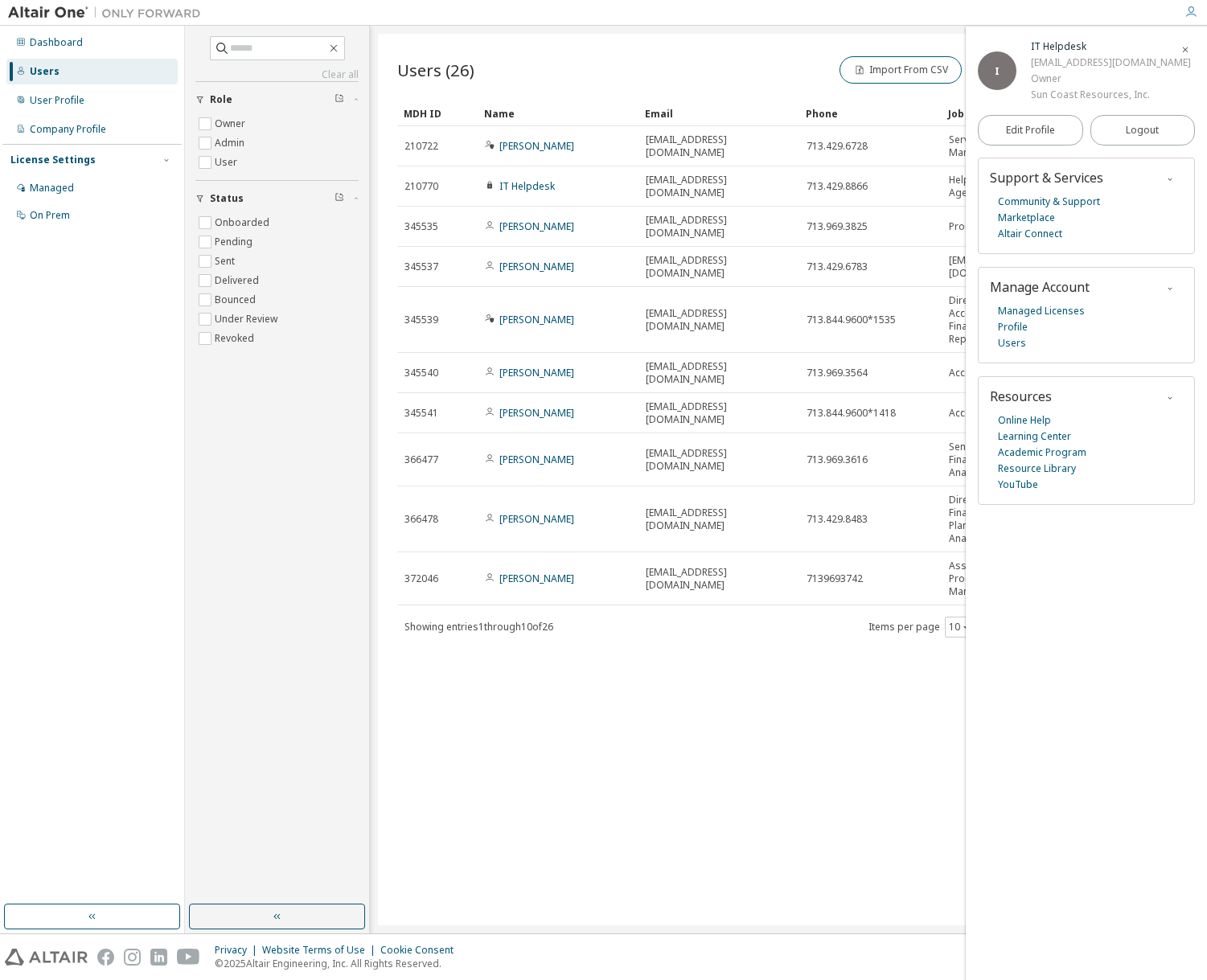
click at [1185, 47] on icon "button" at bounding box center [1185, 49] width 9 height 9
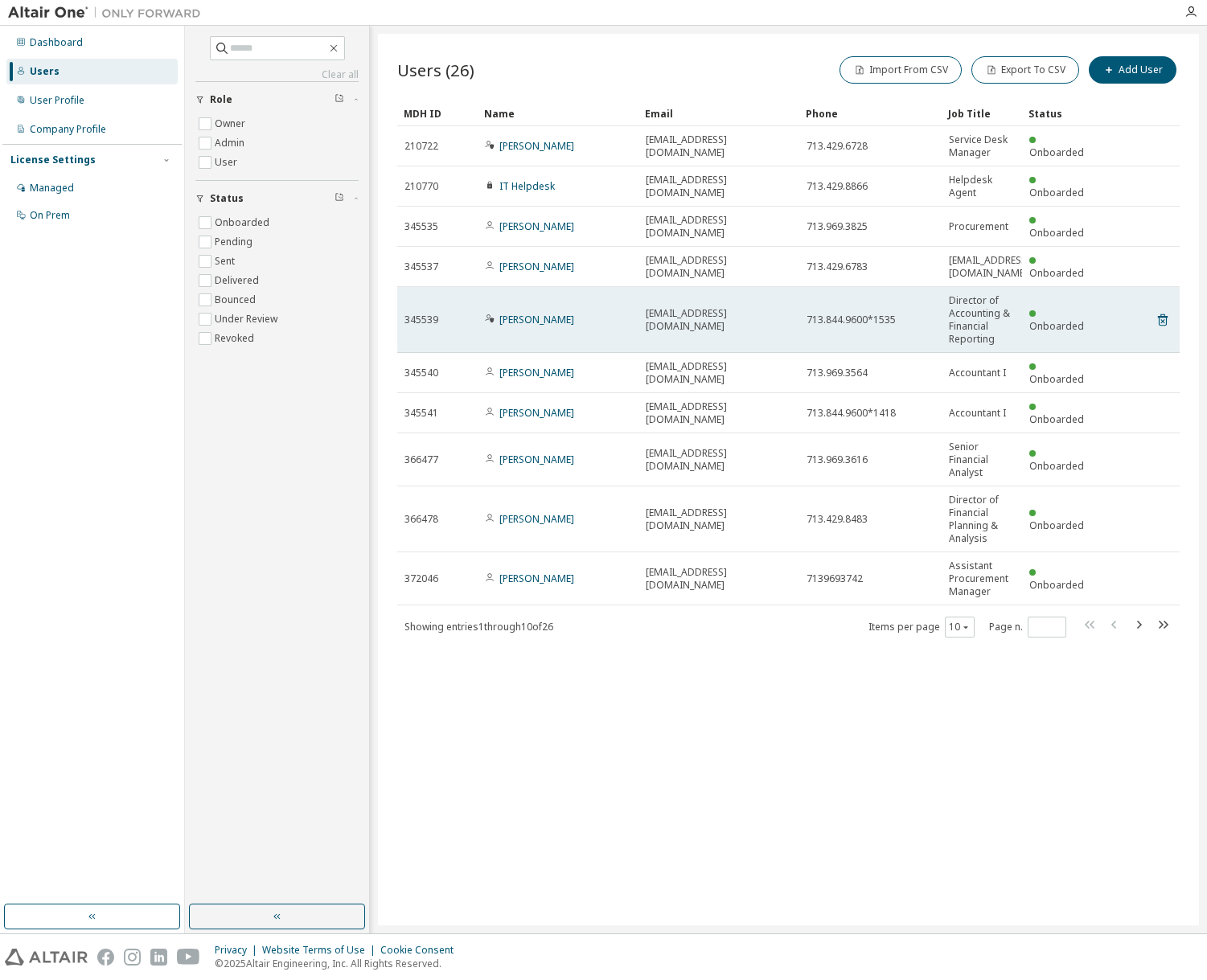
click at [610, 314] on div "[PERSON_NAME]" at bounding box center [558, 320] width 146 height 13
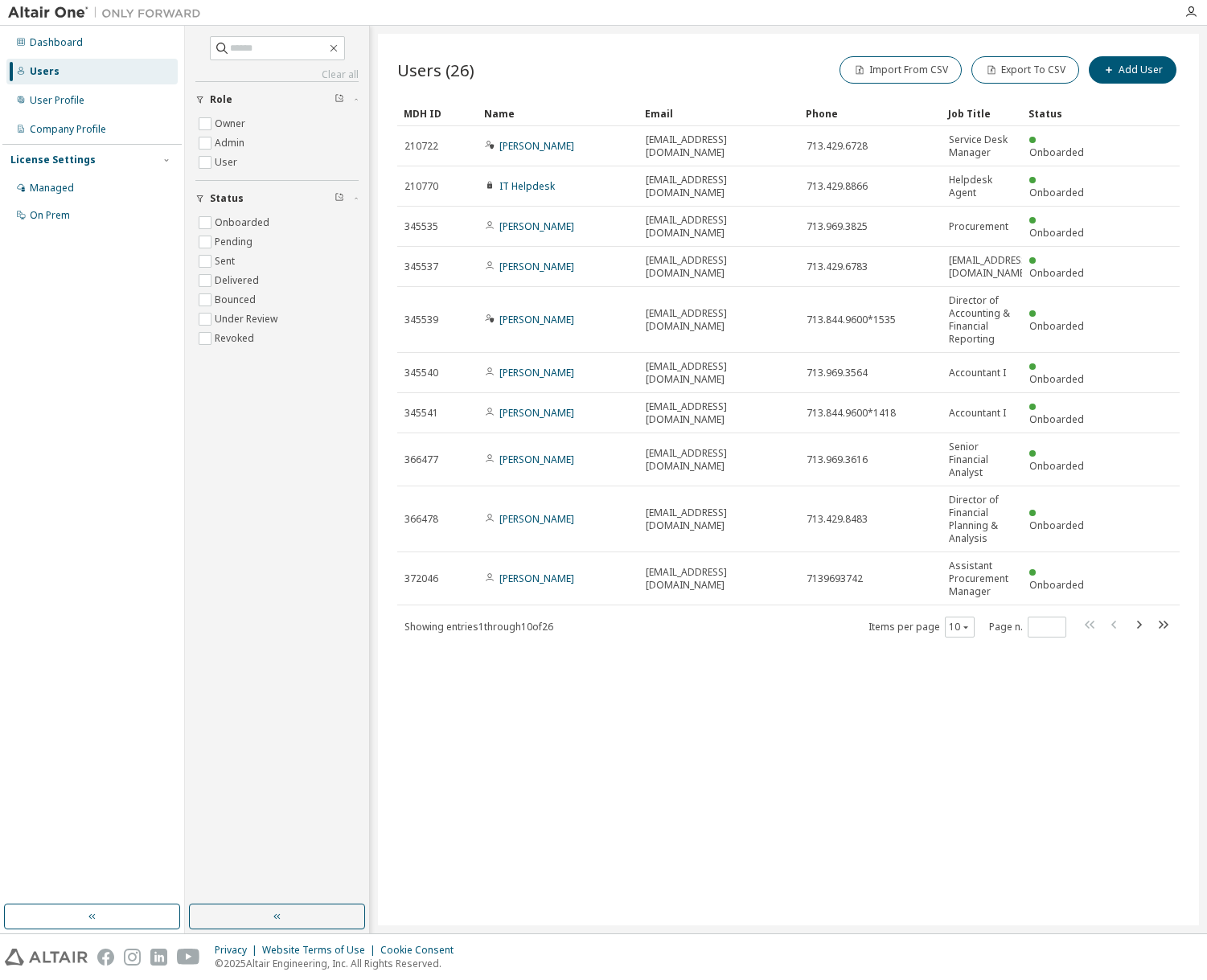
drag, startPoint x: 96, startPoint y: 488, endPoint x: 402, endPoint y: 711, distance: 378.6
click at [96, 488] on div "Dashboard Users User Profile Company Profile License Settings Managed On Prem" at bounding box center [92, 465] width 179 height 874
